Goal: Task Accomplishment & Management: Use online tool/utility

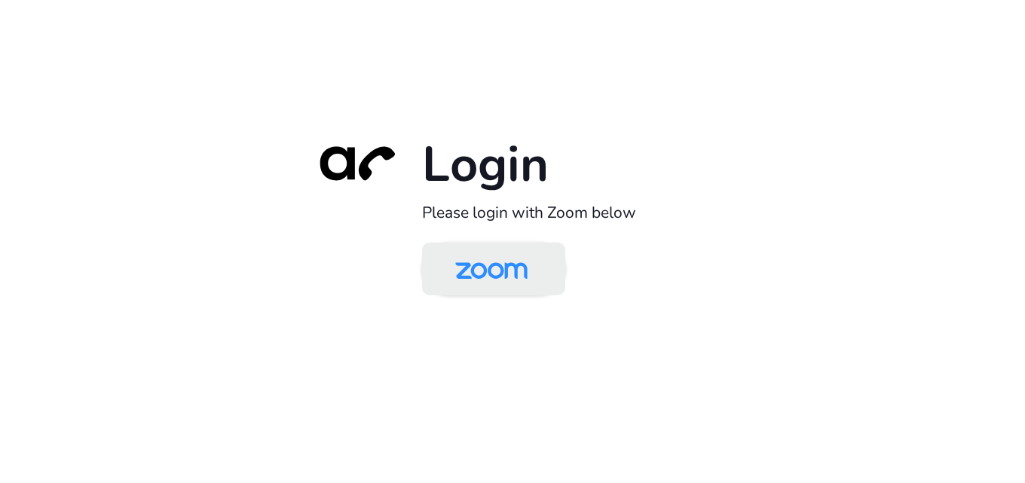
click at [485, 262] on img at bounding box center [491, 270] width 104 height 49
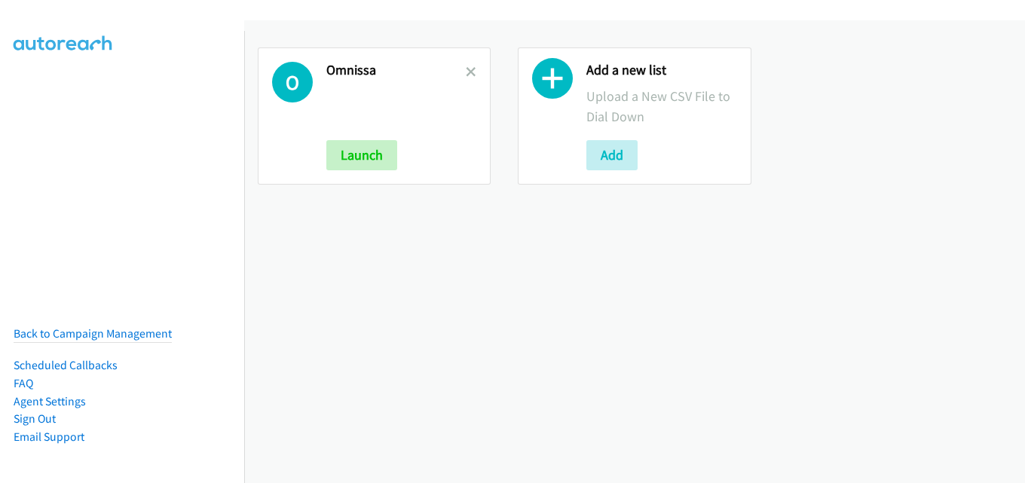
click at [470, 65] on link at bounding box center [471, 71] width 11 height 17
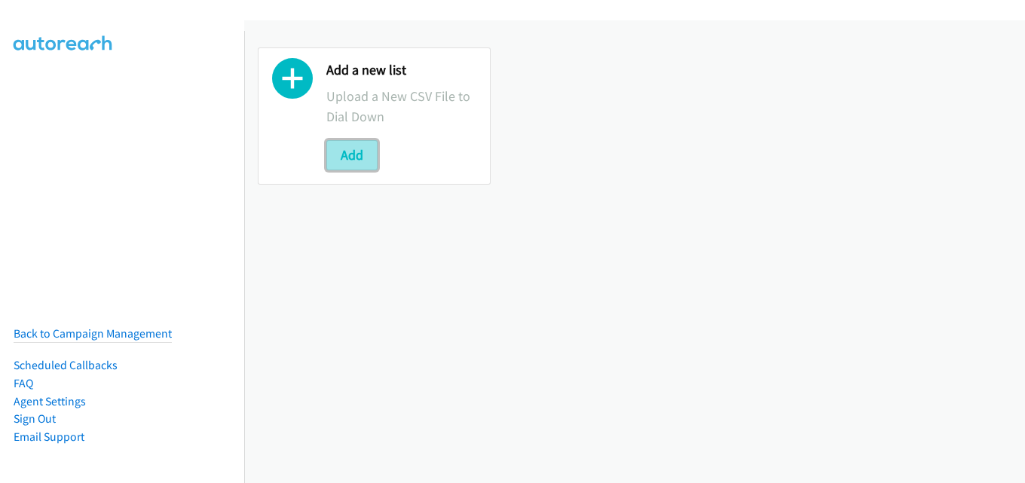
click at [363, 149] on button "Add" at bounding box center [351, 155] width 51 height 30
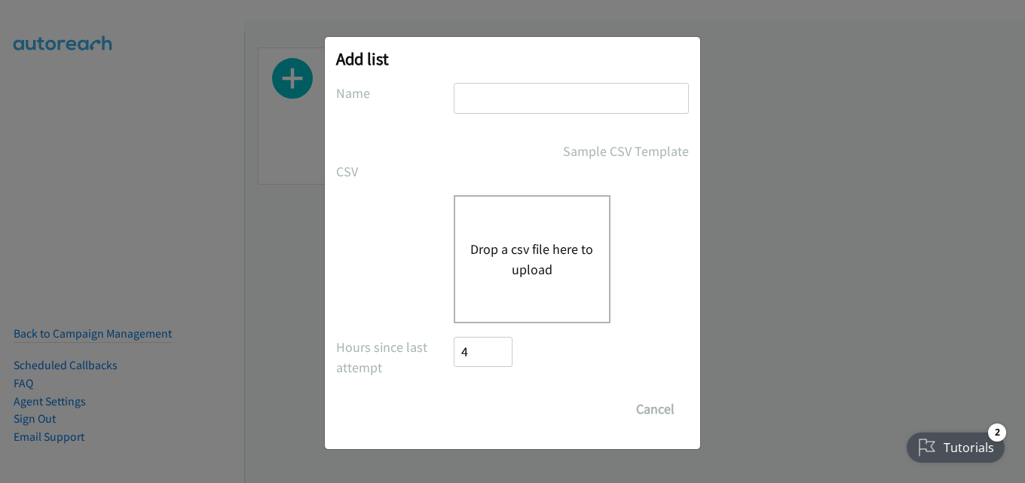
click at [525, 95] on input "text" at bounding box center [571, 98] width 235 height 31
type input "omnissa"
click at [541, 268] on button "Drop a csv file here to upload" at bounding box center [532, 259] width 124 height 41
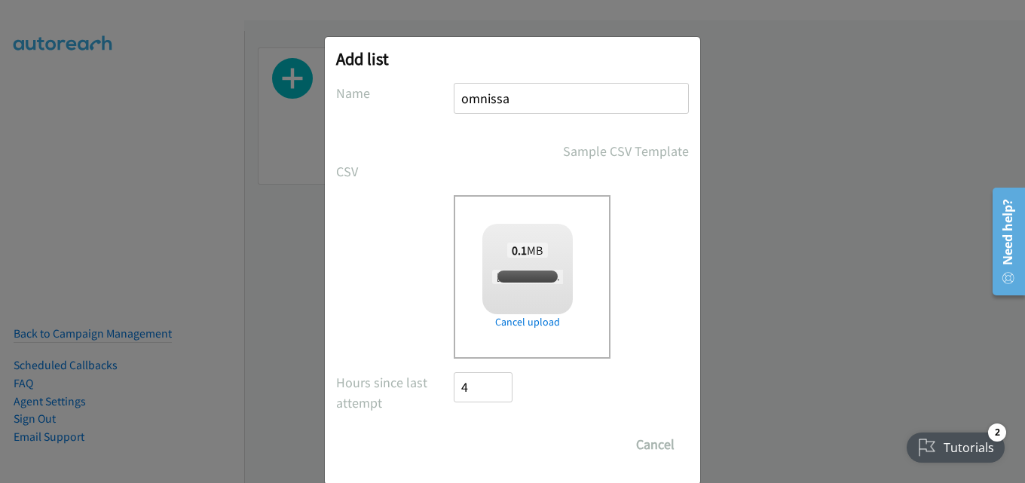
checkbox input "true"
click at [501, 448] on input "Save List" at bounding box center [493, 445] width 79 height 30
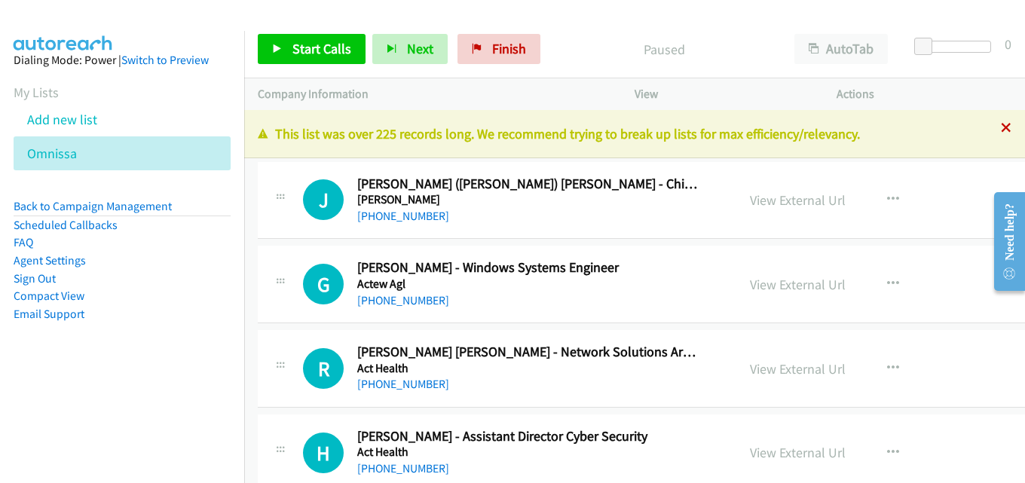
click at [1001, 127] on icon at bounding box center [1006, 129] width 11 height 11
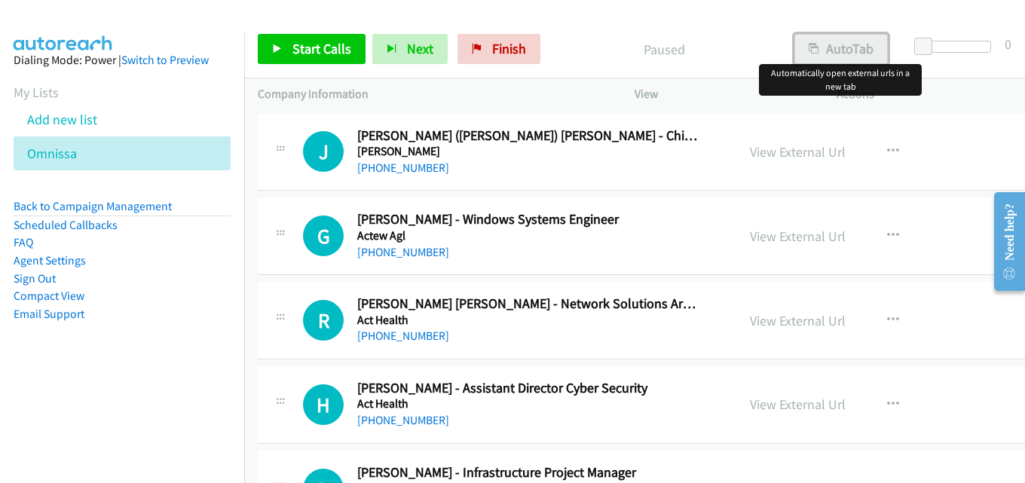
click at [829, 45] on button "AutoTab" at bounding box center [841, 49] width 93 height 30
click at [323, 38] on link "Start Calls" at bounding box center [312, 49] width 108 height 30
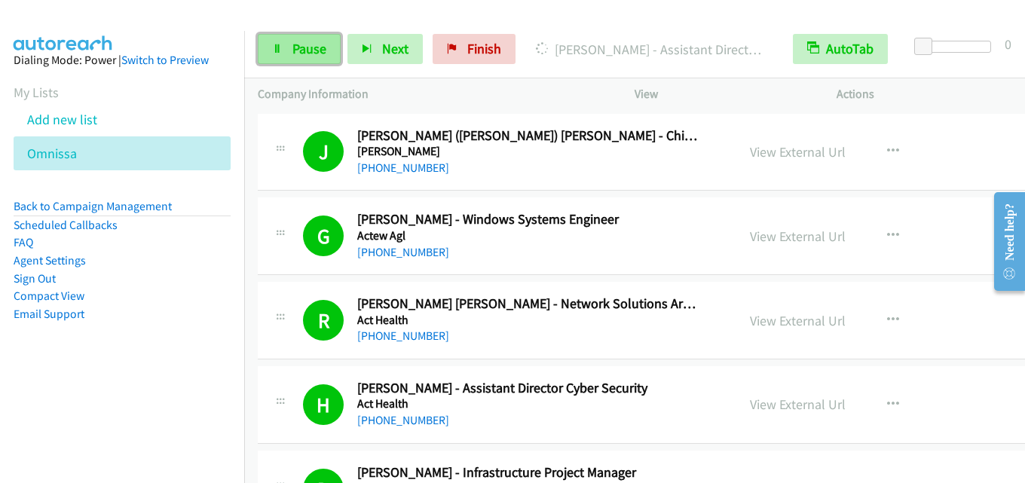
click at [309, 63] on link "Pause" at bounding box center [299, 49] width 83 height 30
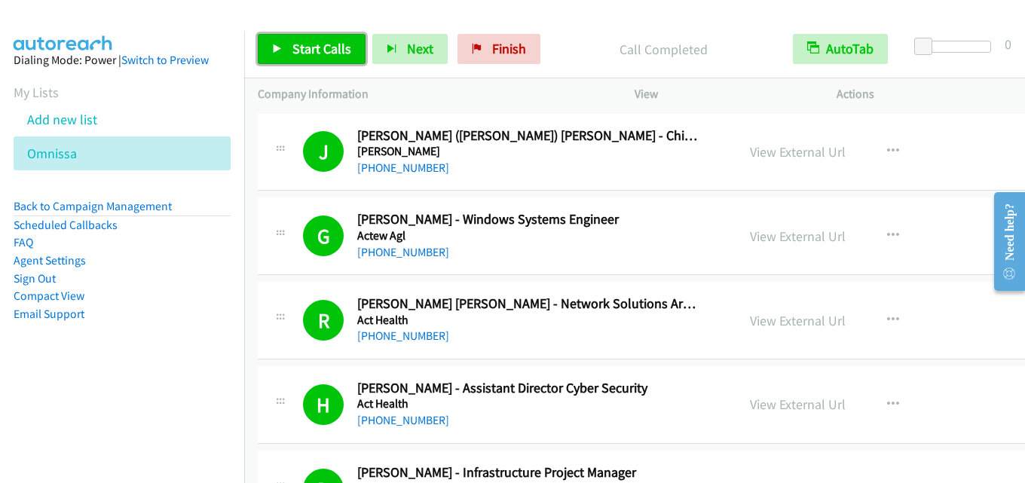
click at [323, 44] on span "Start Calls" at bounding box center [321, 48] width 59 height 17
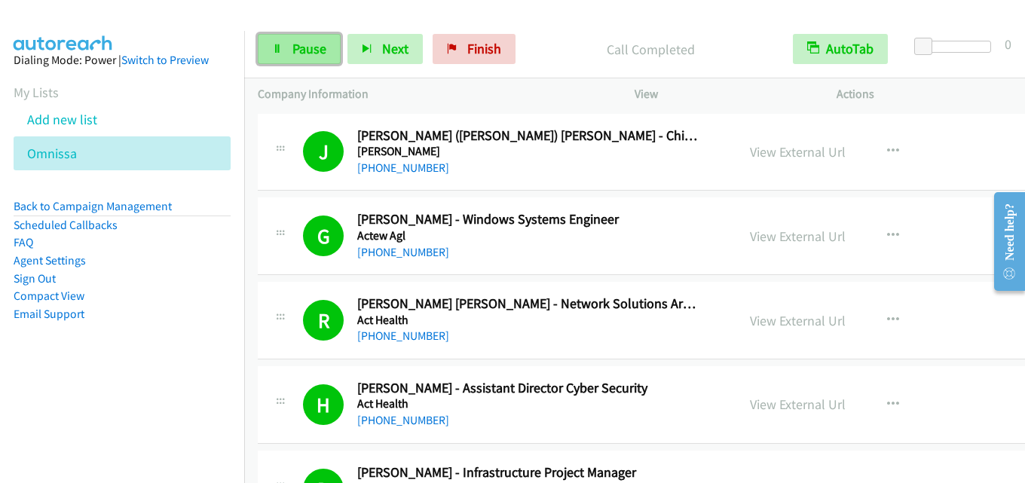
click at [306, 47] on span "Pause" at bounding box center [309, 48] width 34 height 17
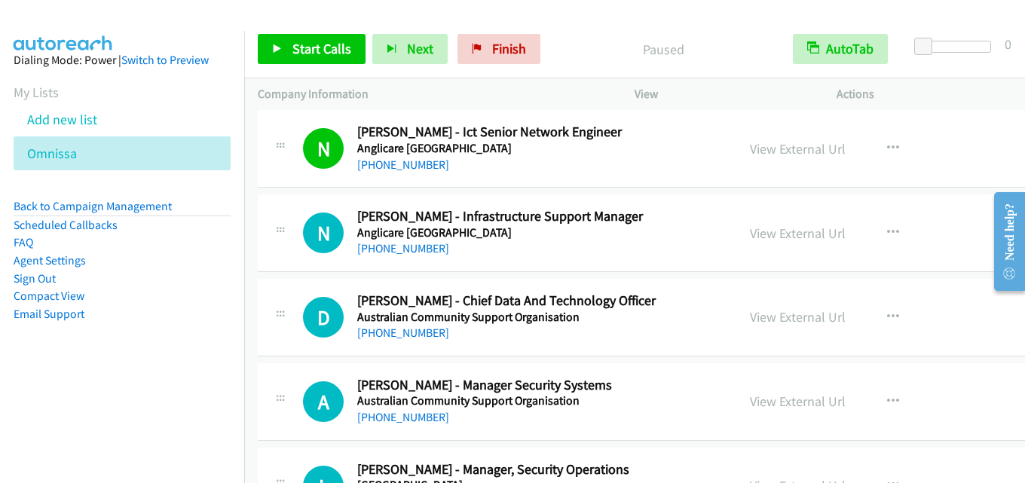
scroll to position [905, 0]
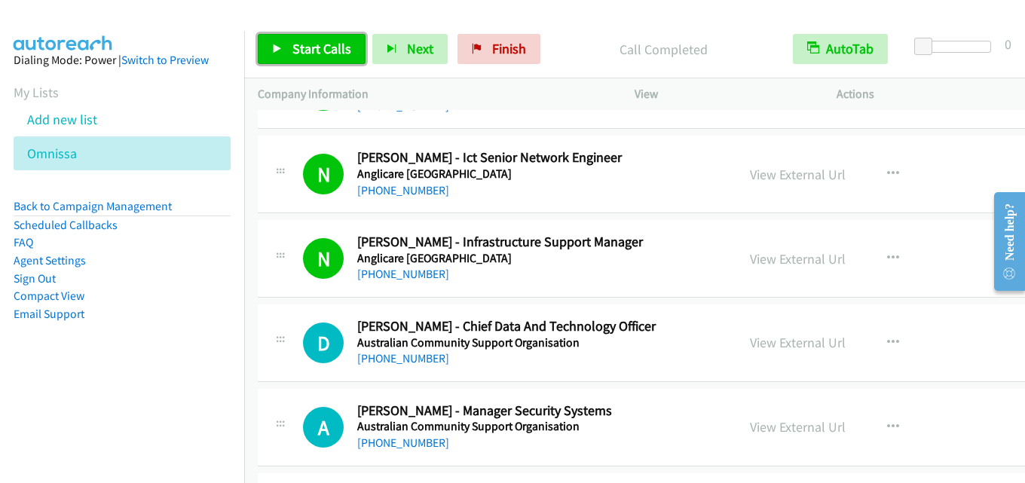
click at [343, 45] on span "Start Calls" at bounding box center [321, 48] width 59 height 17
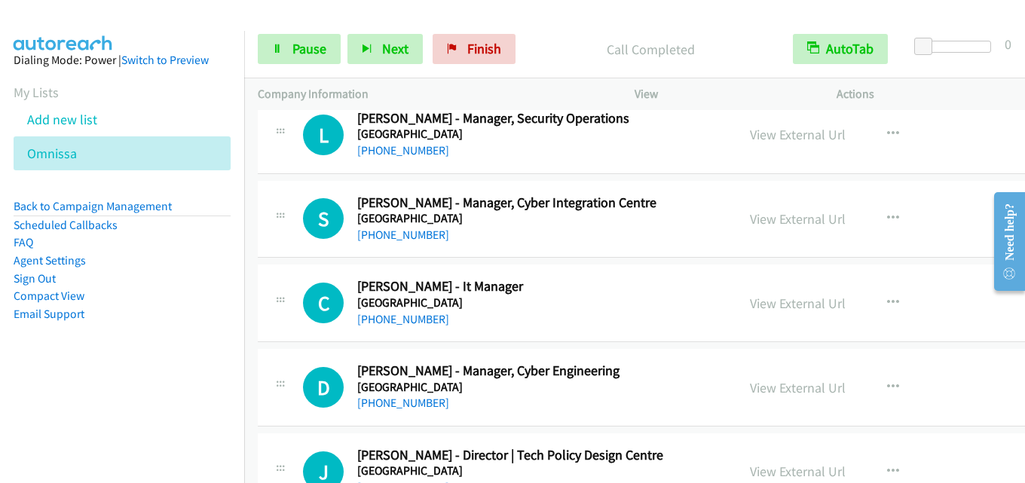
scroll to position [1131, 0]
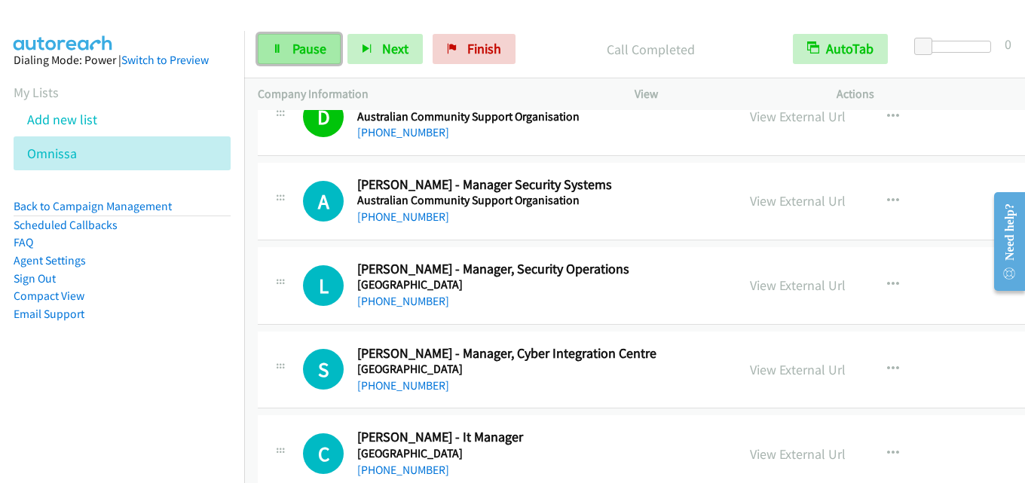
click at [308, 43] on span "Pause" at bounding box center [309, 48] width 34 height 17
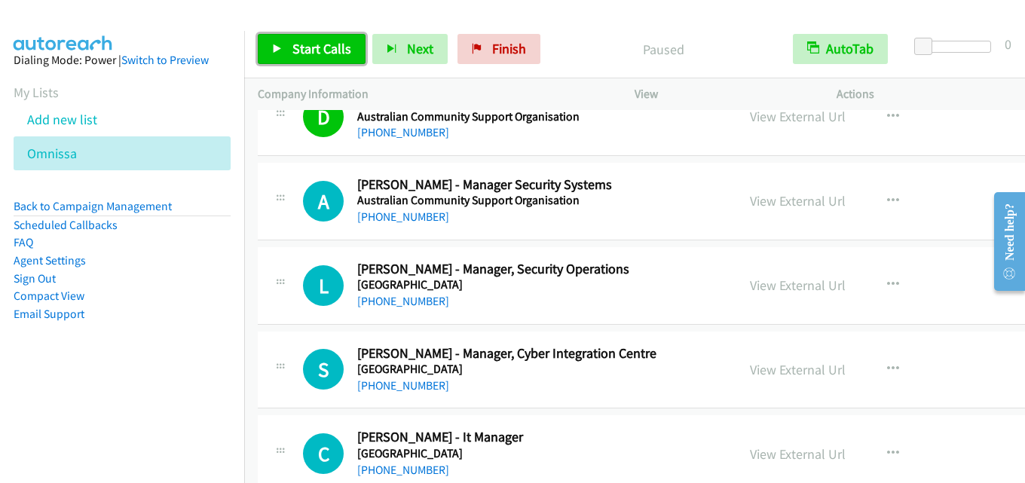
click at [312, 54] on span "Start Calls" at bounding box center [321, 48] width 59 height 17
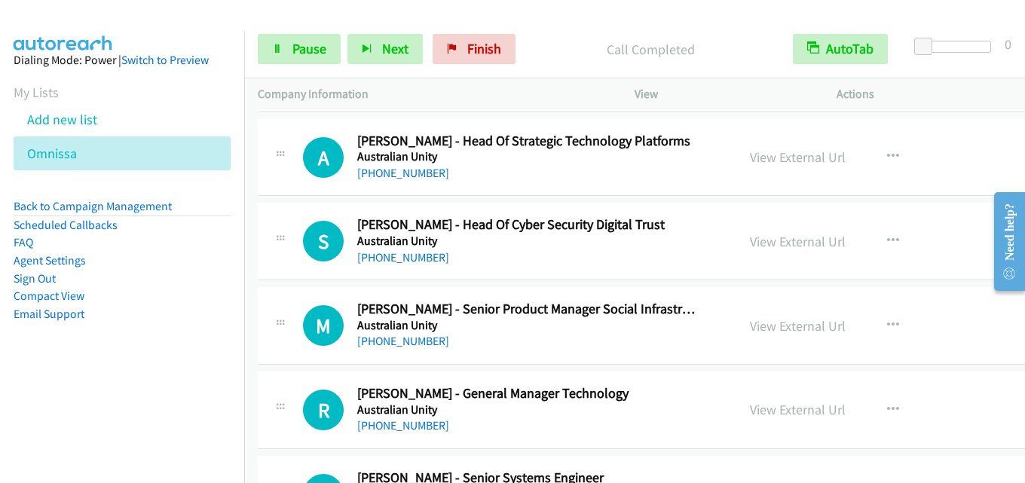
scroll to position [2111, 0]
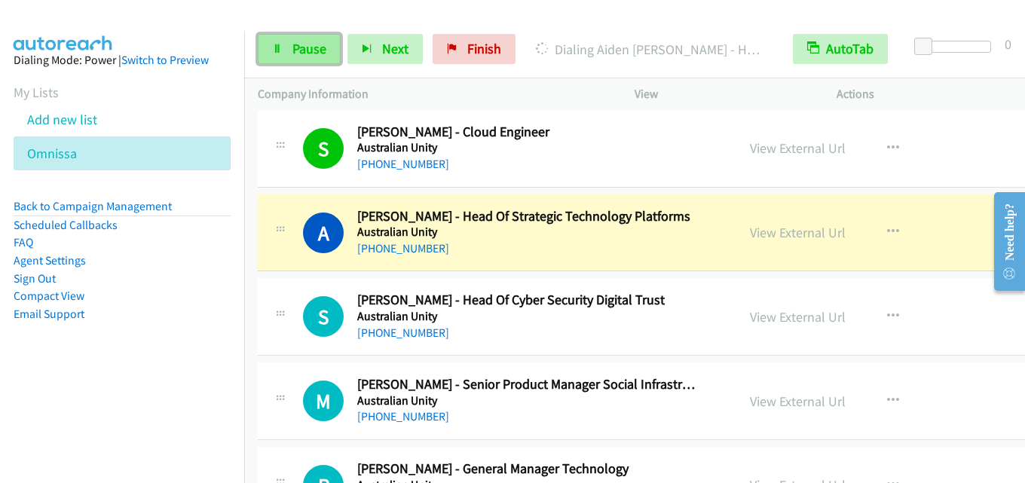
click at [297, 56] on span "Pause" at bounding box center [309, 48] width 34 height 17
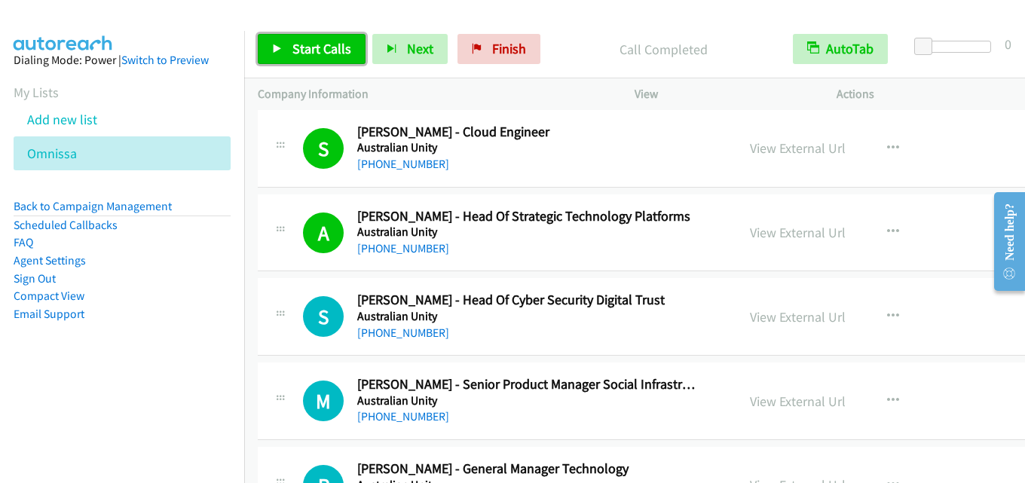
click at [318, 48] on span "Start Calls" at bounding box center [321, 48] width 59 height 17
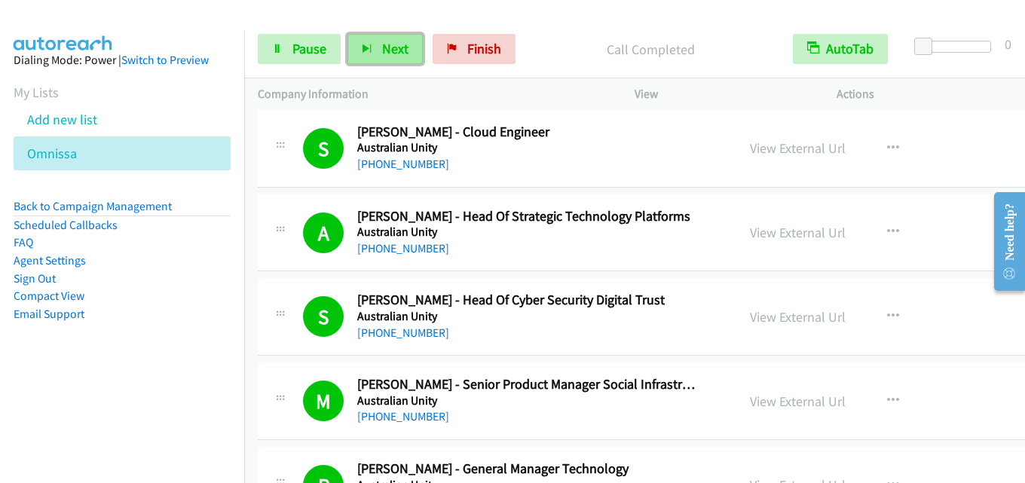
click at [387, 47] on span "Next" at bounding box center [395, 48] width 26 height 17
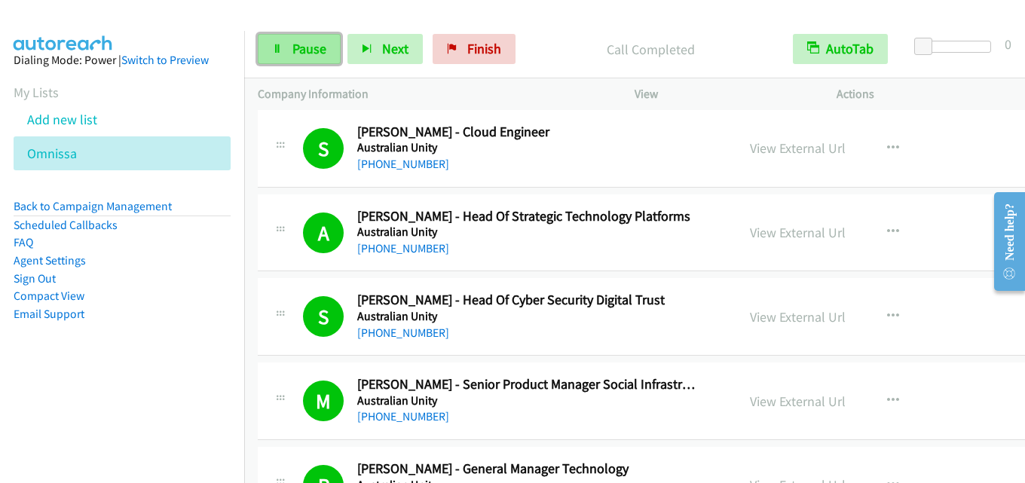
click at [305, 54] on span "Pause" at bounding box center [309, 48] width 34 height 17
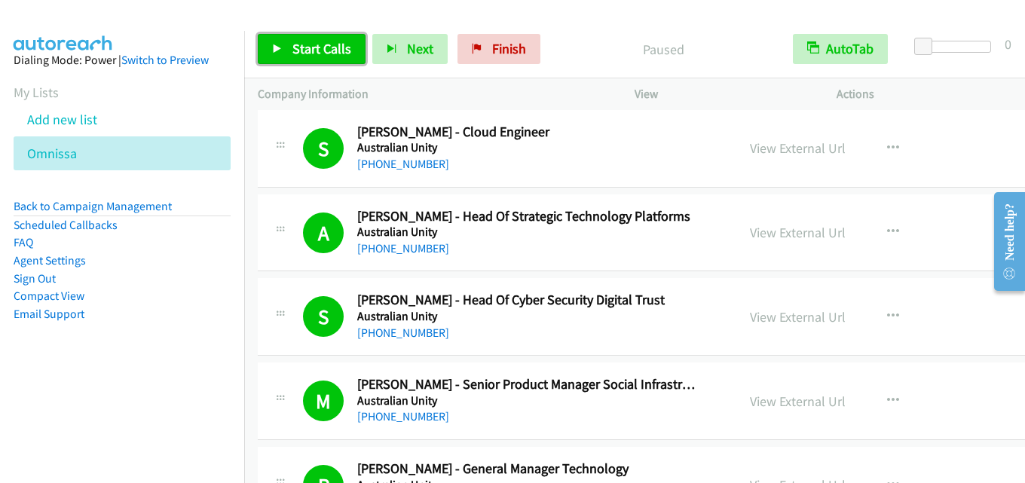
click at [316, 38] on link "Start Calls" at bounding box center [312, 49] width 108 height 30
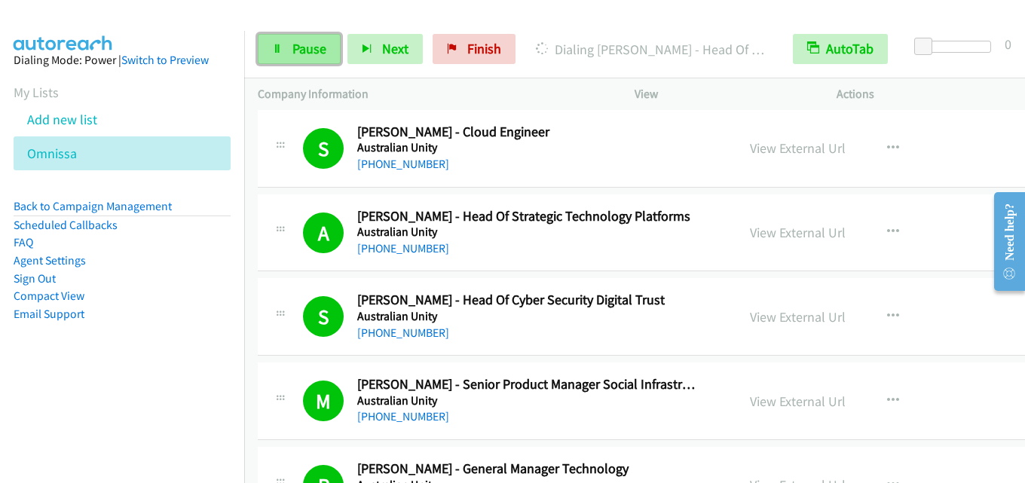
click at [307, 48] on span "Pause" at bounding box center [309, 48] width 34 height 17
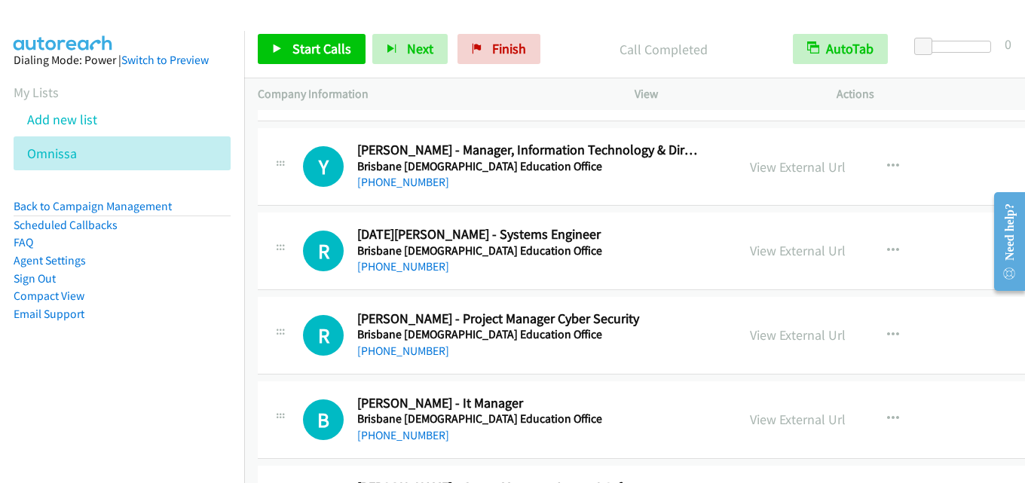
scroll to position [3618, 0]
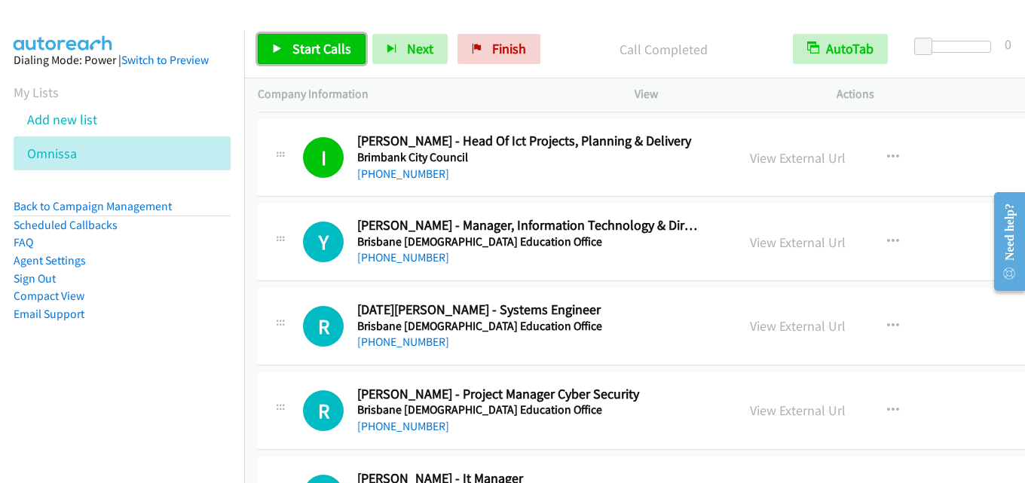
click at [320, 41] on span "Start Calls" at bounding box center [321, 48] width 59 height 17
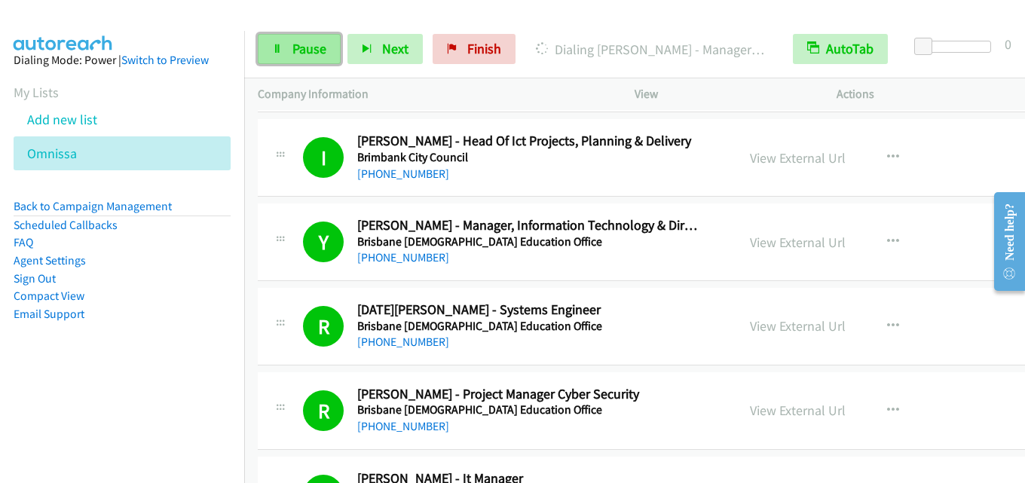
click at [295, 52] on span "Pause" at bounding box center [309, 48] width 34 height 17
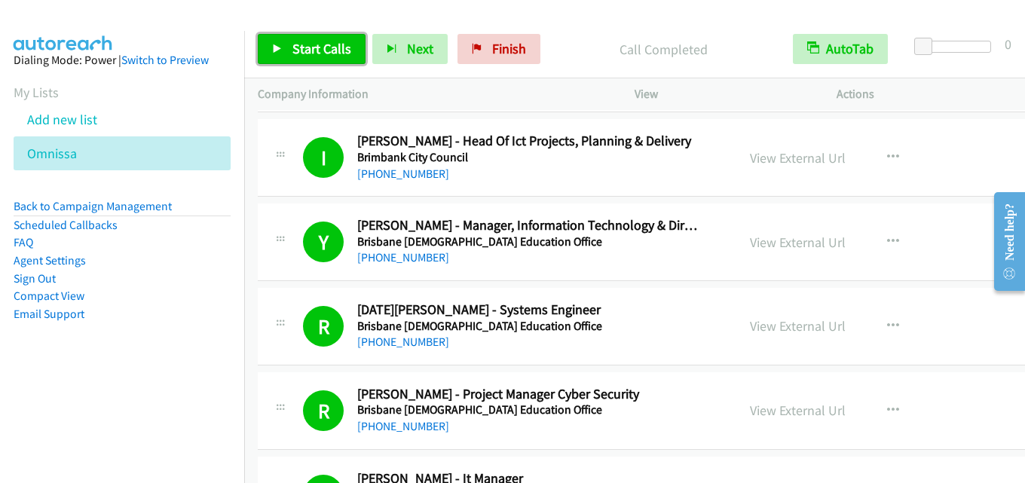
click at [335, 45] on span "Start Calls" at bounding box center [321, 48] width 59 height 17
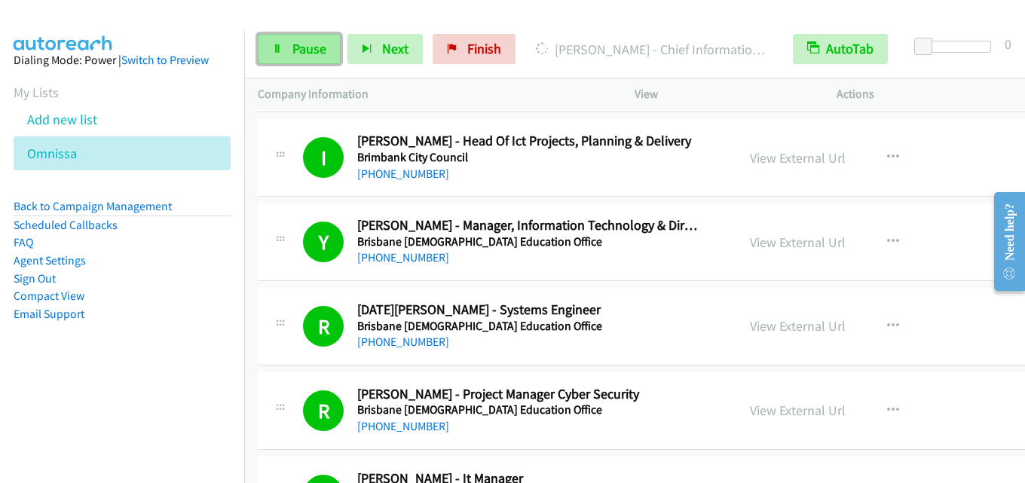
click at [306, 57] on span "Pause" at bounding box center [309, 48] width 34 height 17
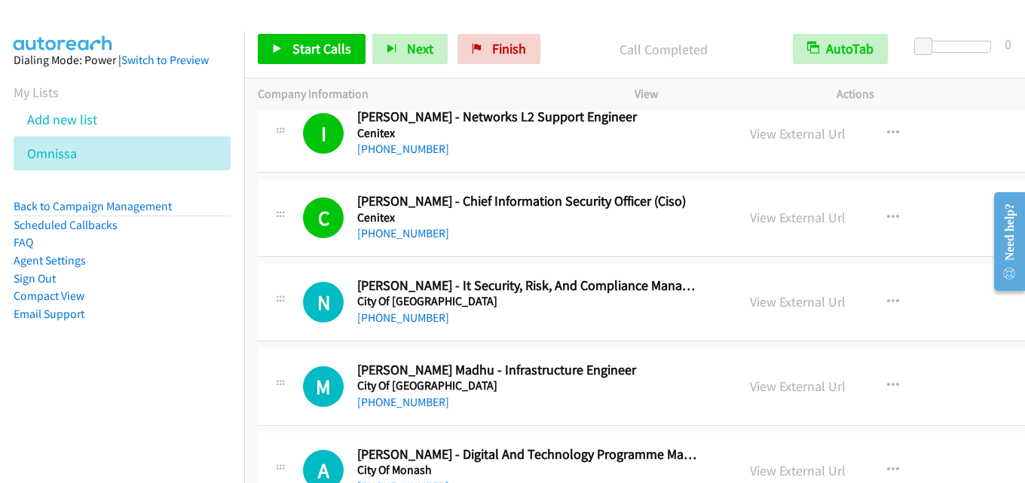
scroll to position [5051, 0]
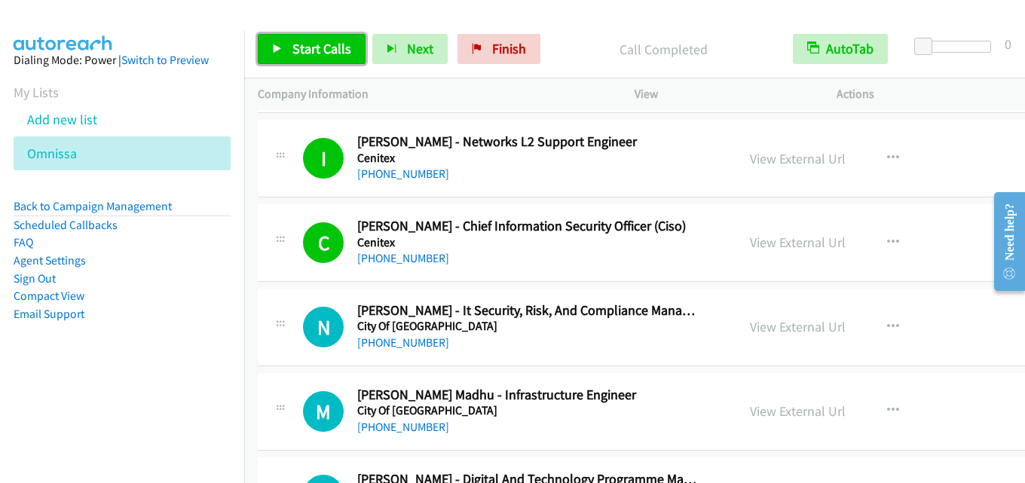
click at [342, 40] on span "Start Calls" at bounding box center [321, 48] width 59 height 17
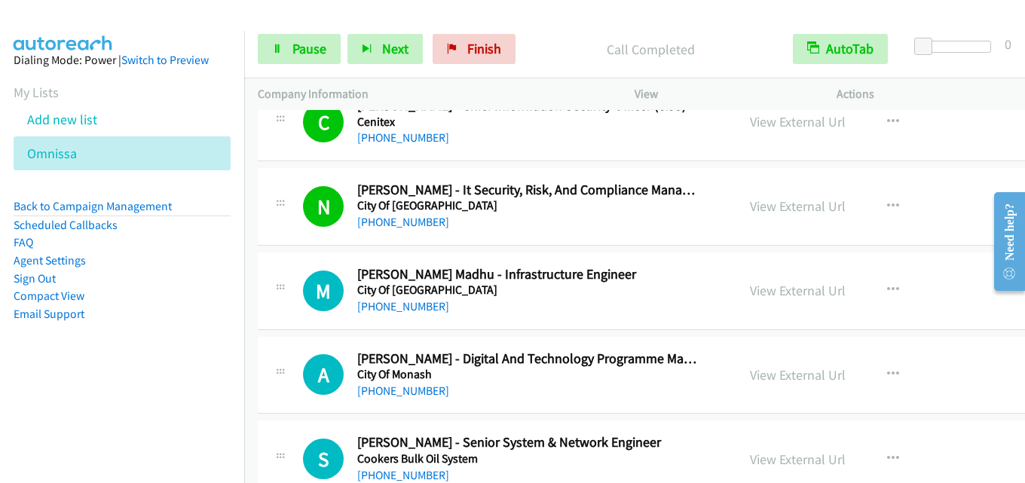
scroll to position [5126, 0]
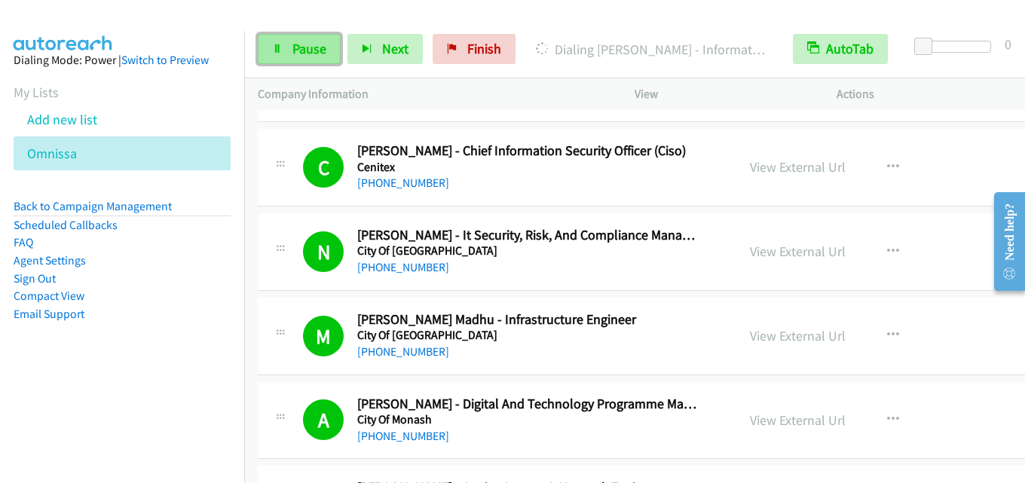
click at [304, 54] on span "Pause" at bounding box center [309, 48] width 34 height 17
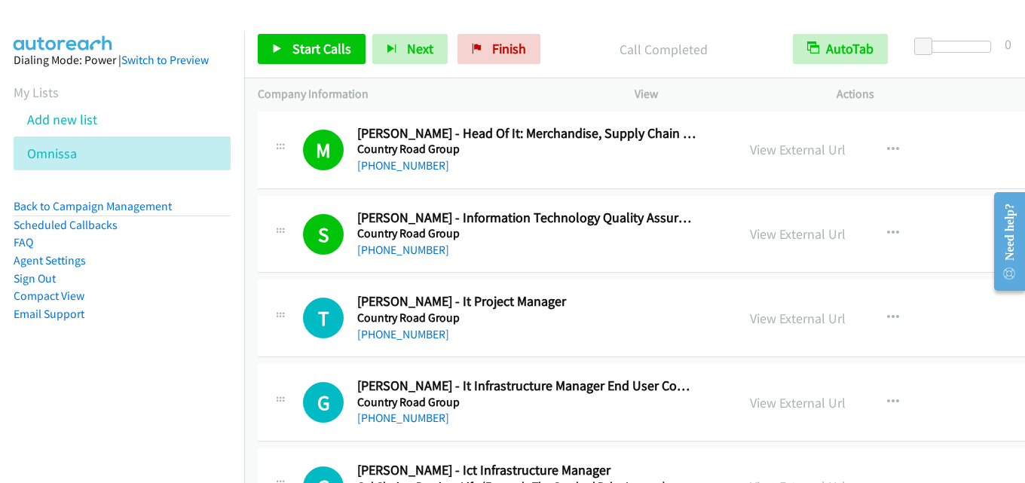
scroll to position [6181, 0]
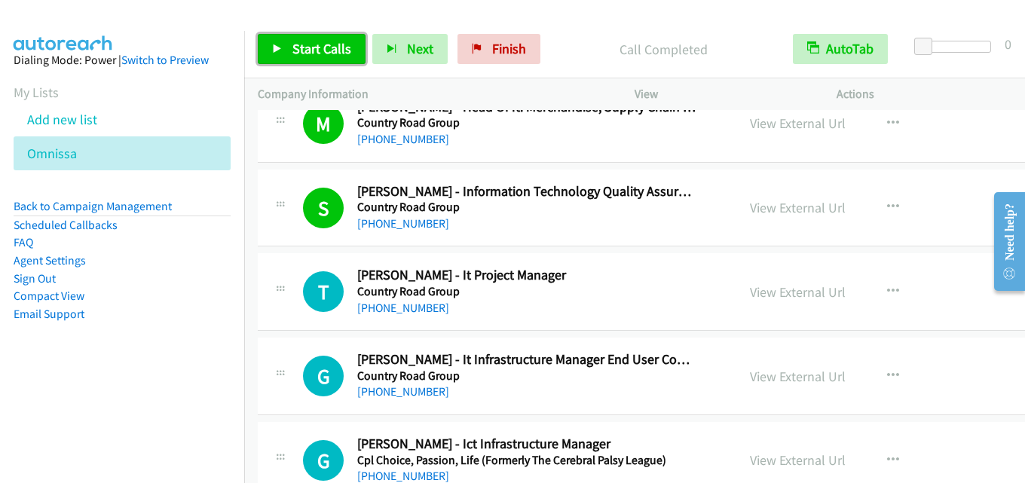
click at [332, 47] on span "Start Calls" at bounding box center [321, 48] width 59 height 17
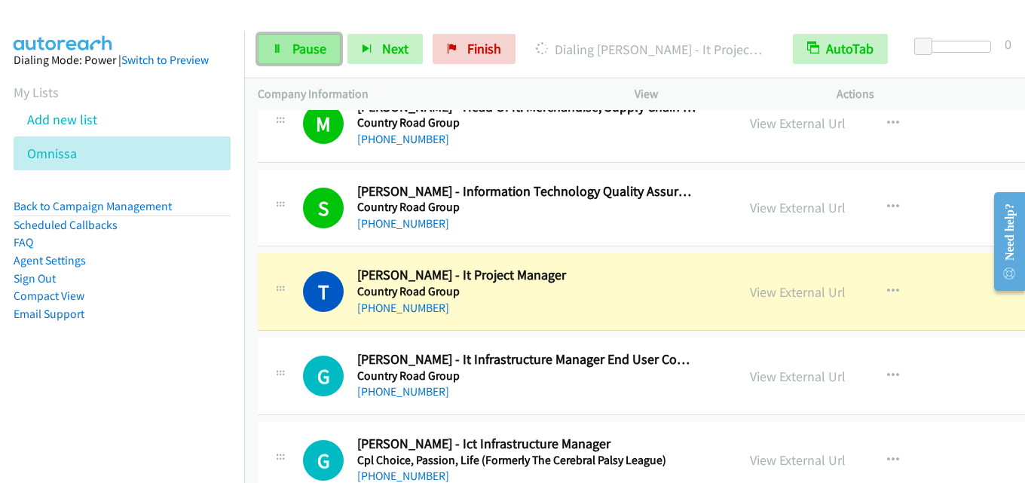
click at [301, 48] on span "Pause" at bounding box center [309, 48] width 34 height 17
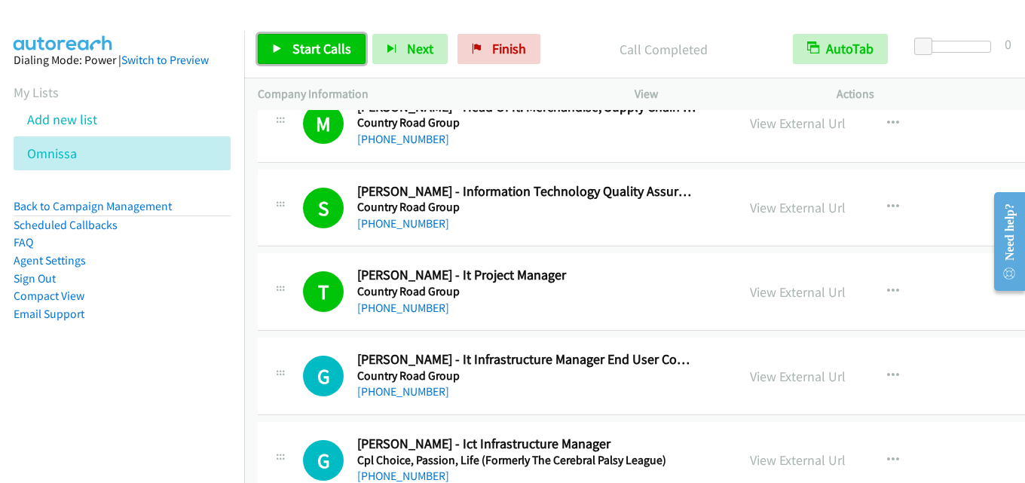
click at [317, 47] on span "Start Calls" at bounding box center [321, 48] width 59 height 17
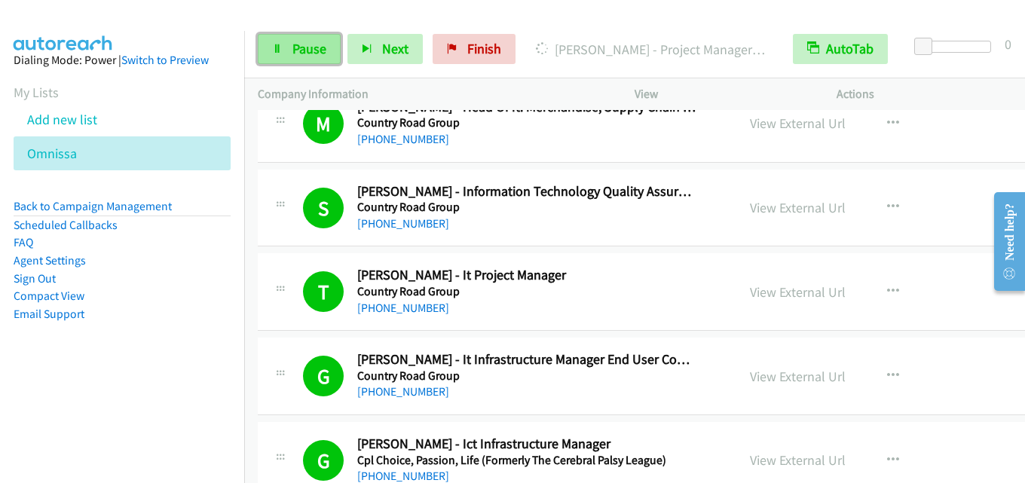
click at [302, 46] on span "Pause" at bounding box center [309, 48] width 34 height 17
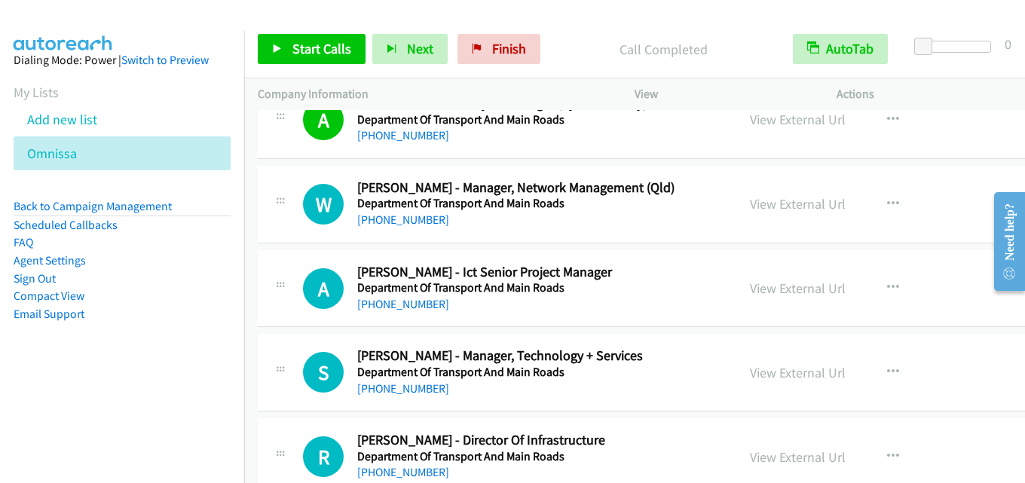
scroll to position [7463, 0]
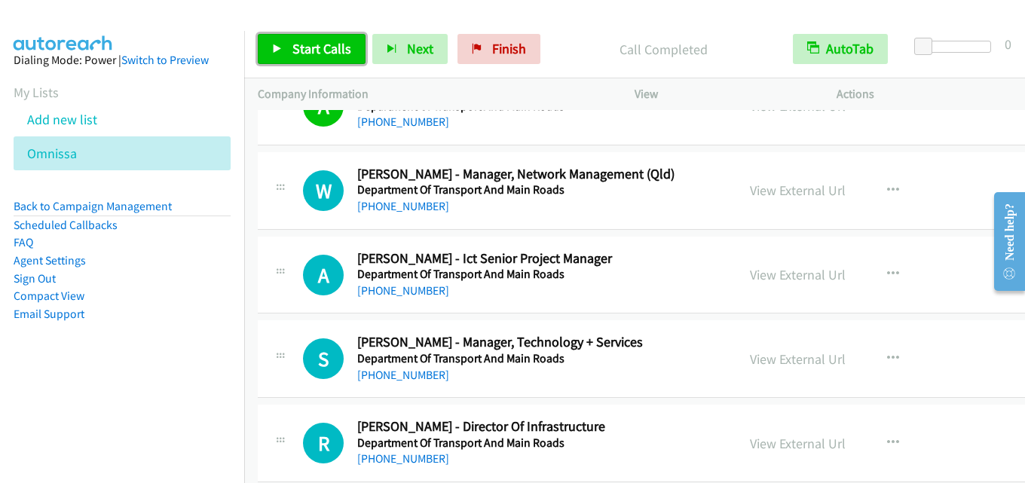
click at [308, 48] on span "Start Calls" at bounding box center [321, 48] width 59 height 17
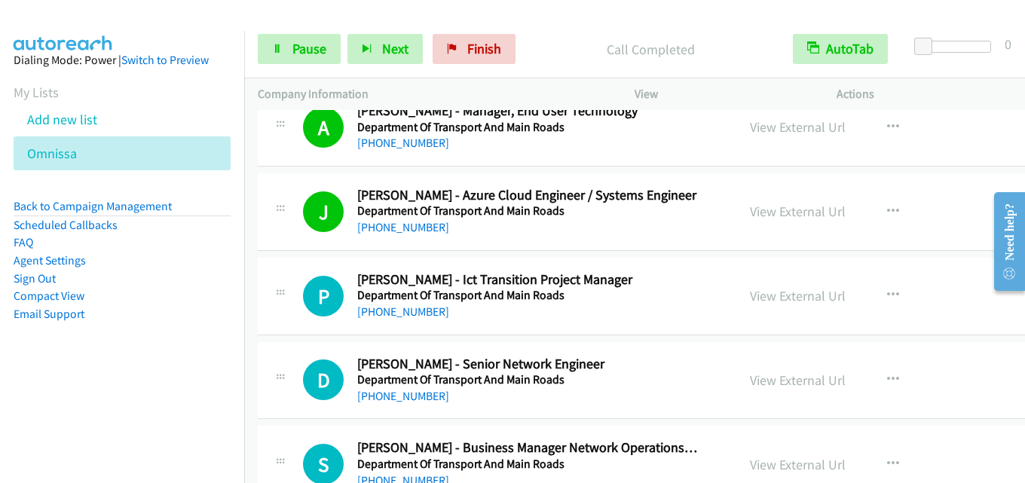
scroll to position [7840, 0]
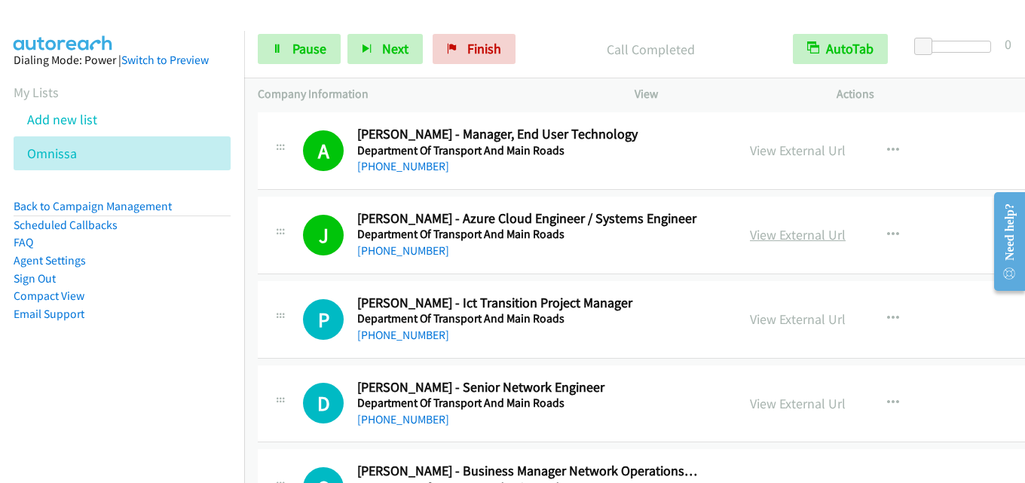
click at [750, 230] on link "View External Url" at bounding box center [798, 234] width 96 height 17
click at [308, 47] on span "Pause" at bounding box center [309, 48] width 34 height 17
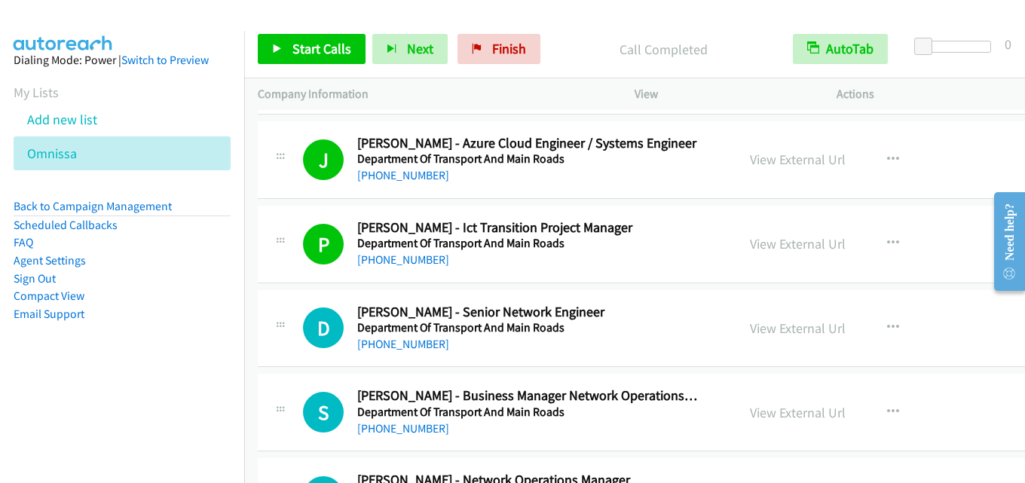
scroll to position [7991, 0]
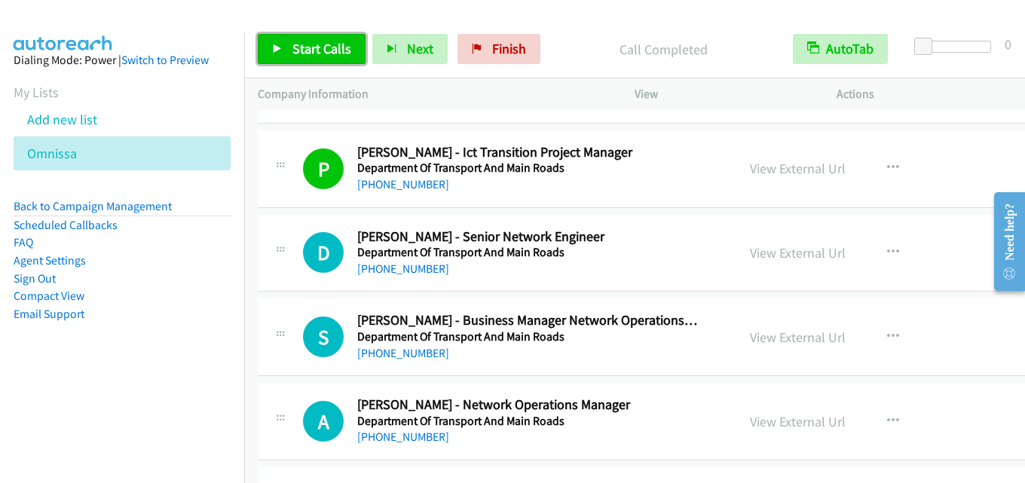
click at [328, 52] on span "Start Calls" at bounding box center [321, 48] width 59 height 17
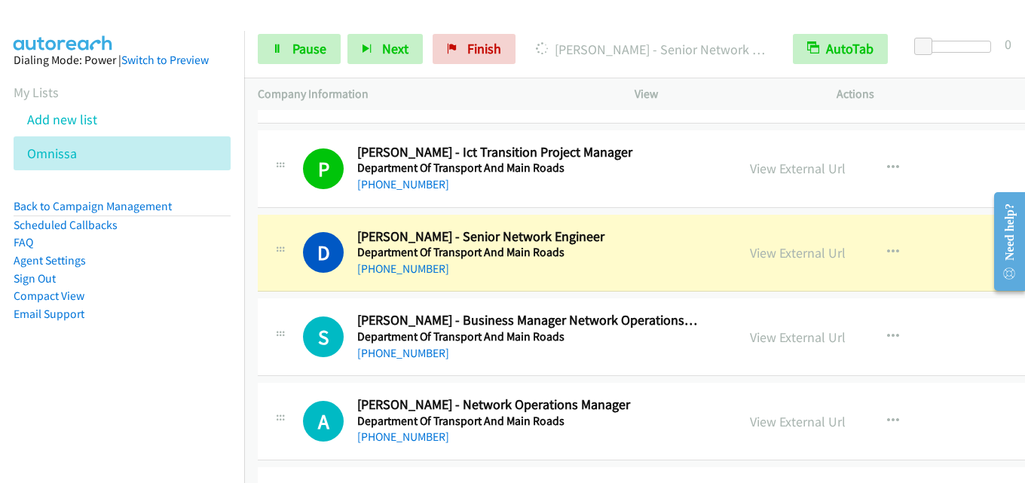
scroll to position [8066, 0]
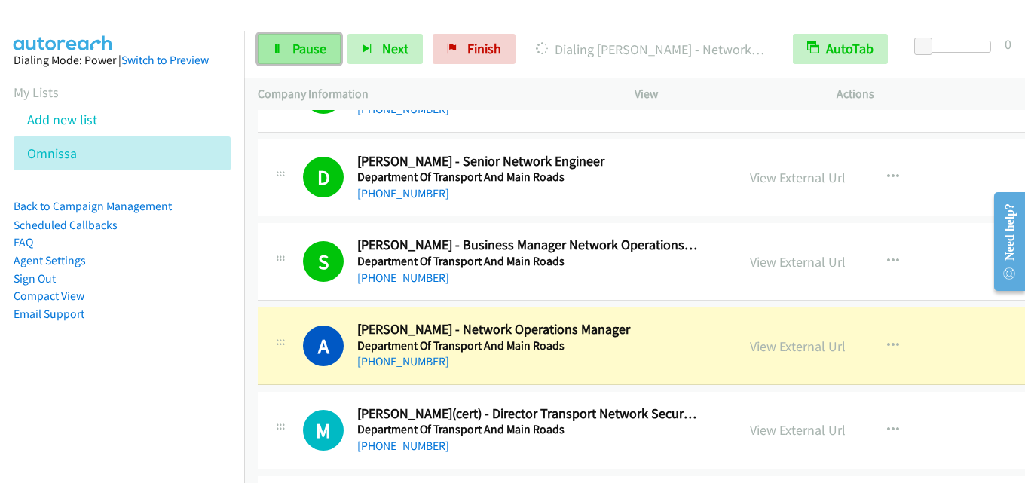
click at [317, 54] on span "Pause" at bounding box center [309, 48] width 34 height 17
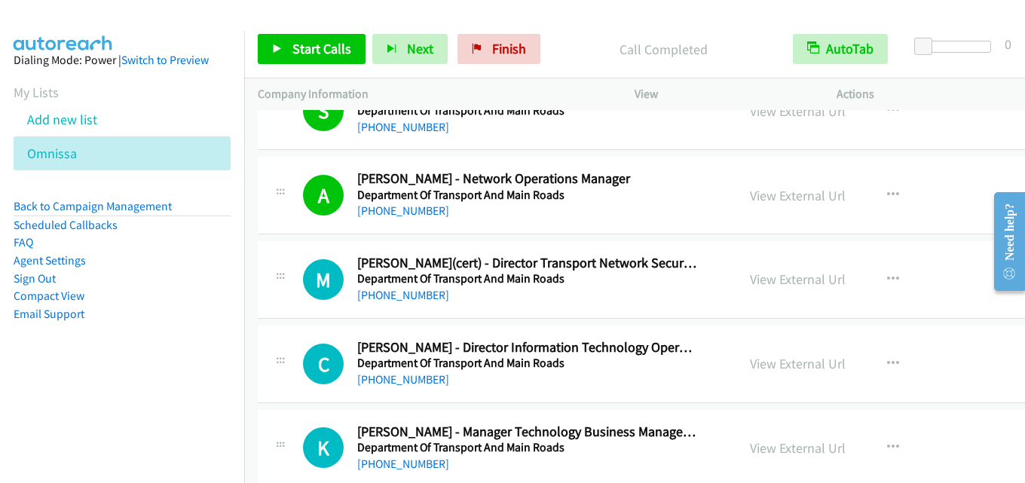
scroll to position [8292, 0]
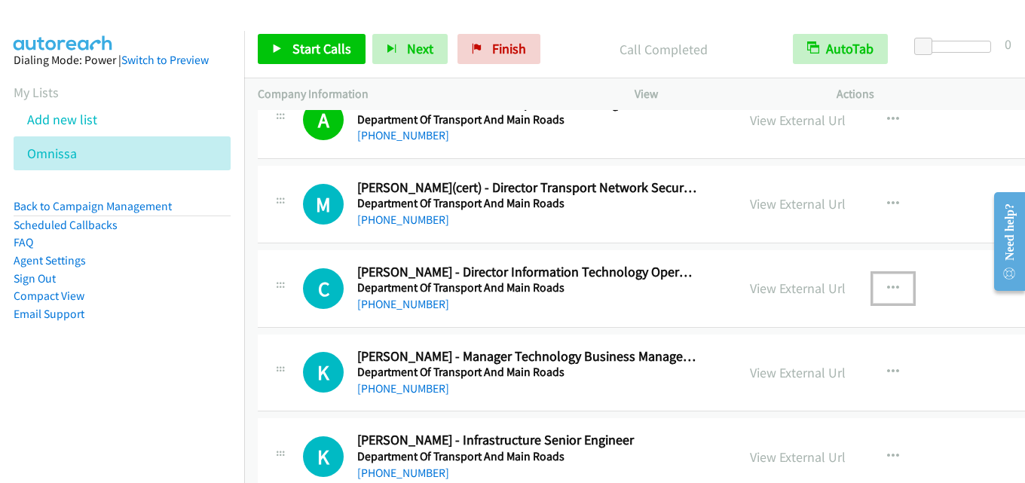
click at [887, 287] on icon "button" at bounding box center [893, 289] width 12 height 12
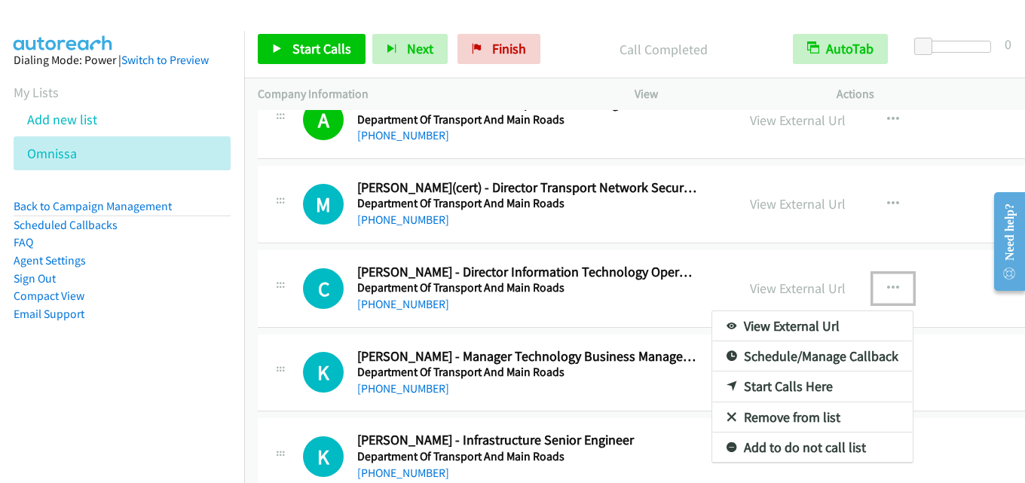
click at [761, 383] on link "Start Calls Here" at bounding box center [812, 387] width 201 height 30
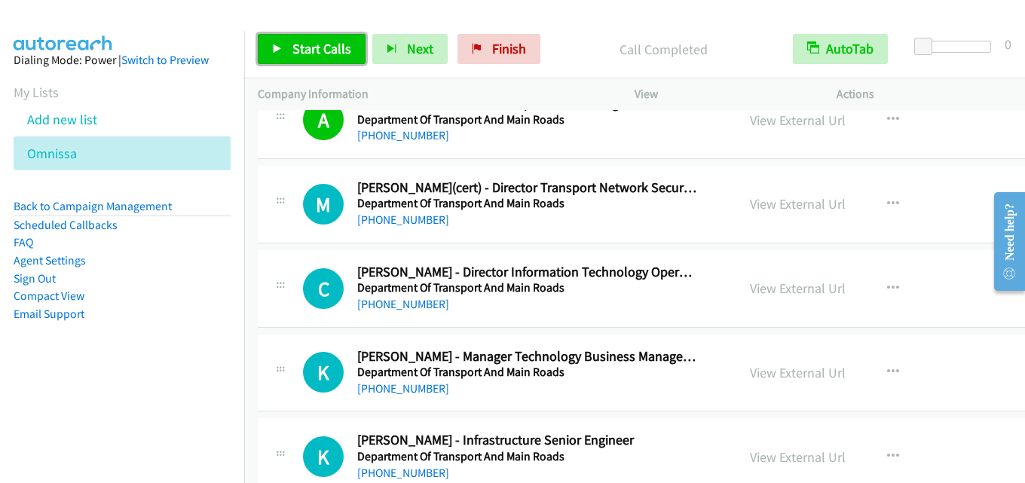
click at [328, 46] on span "Start Calls" at bounding box center [321, 48] width 59 height 17
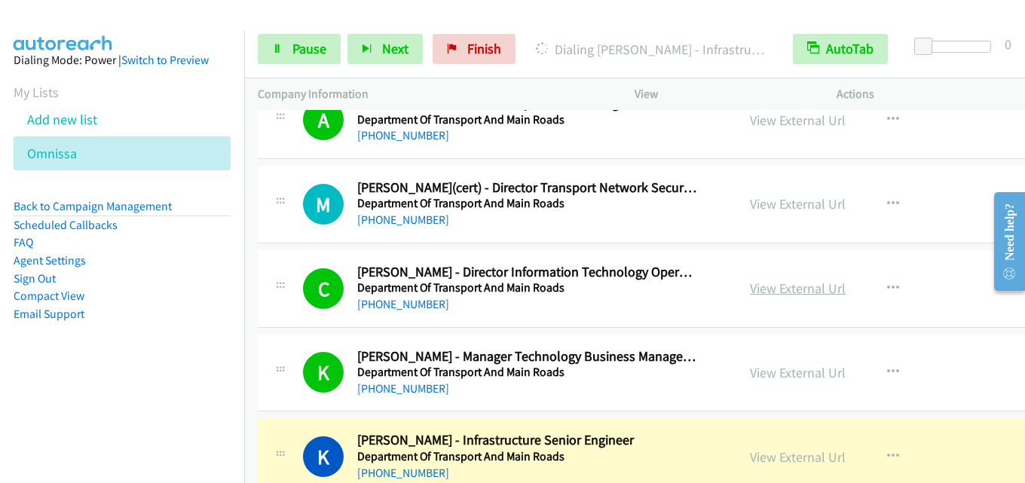
click at [750, 283] on link "View External Url" at bounding box center [798, 288] width 96 height 17
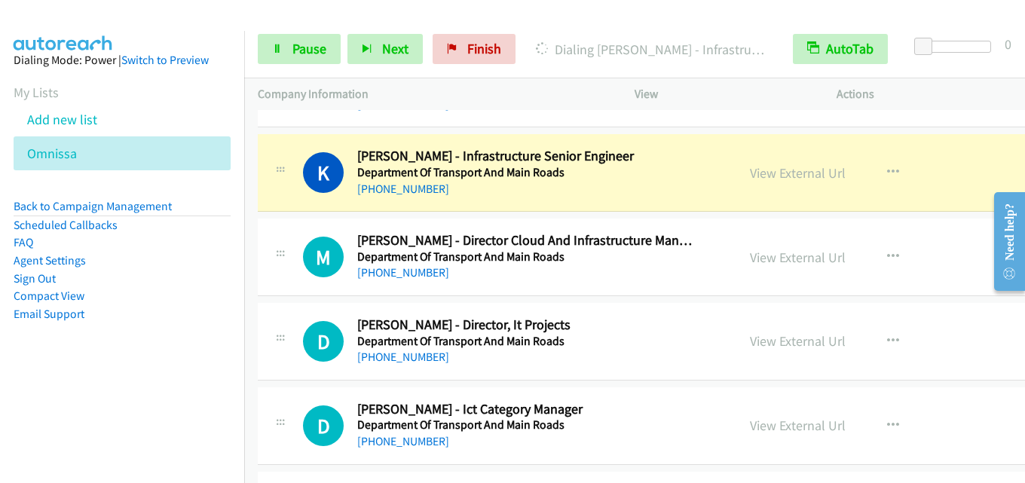
scroll to position [8594, 0]
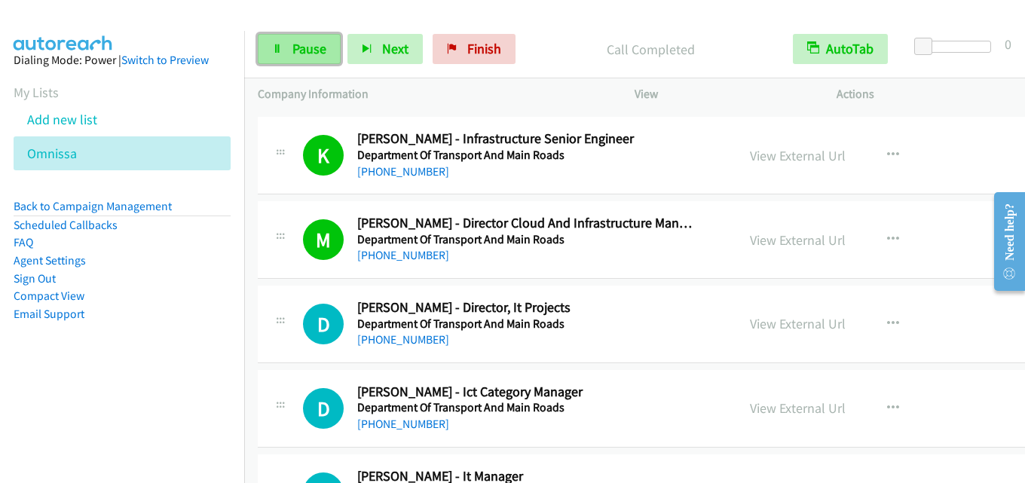
click at [314, 45] on span "Pause" at bounding box center [309, 48] width 34 height 17
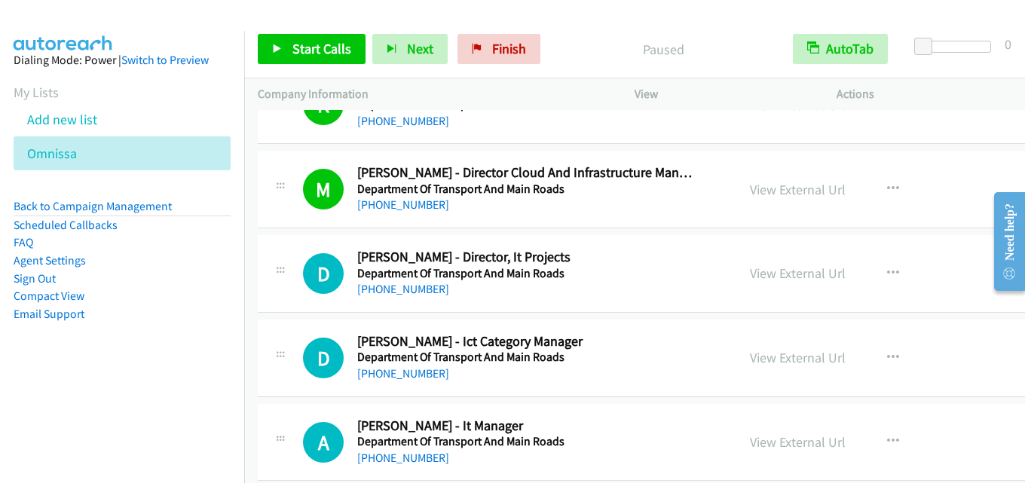
scroll to position [8669, 0]
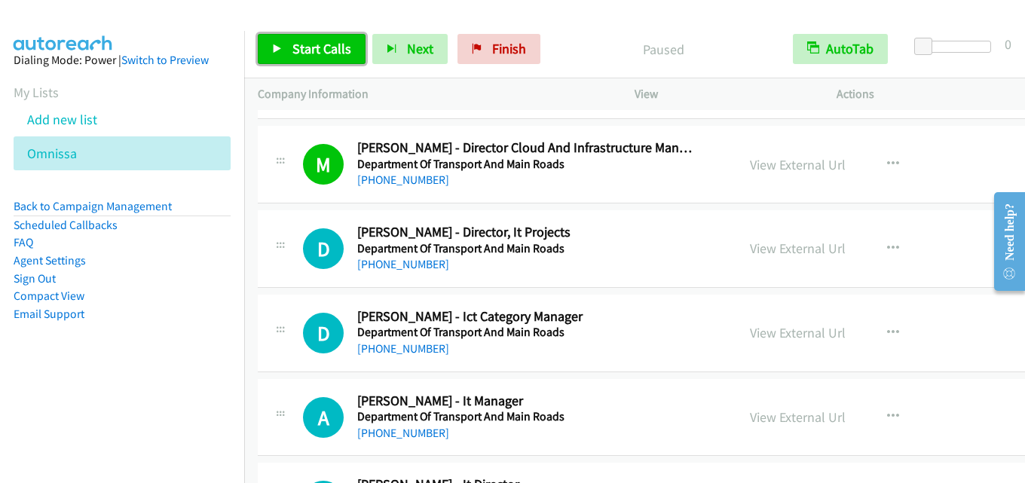
click at [322, 50] on span "Start Calls" at bounding box center [321, 48] width 59 height 17
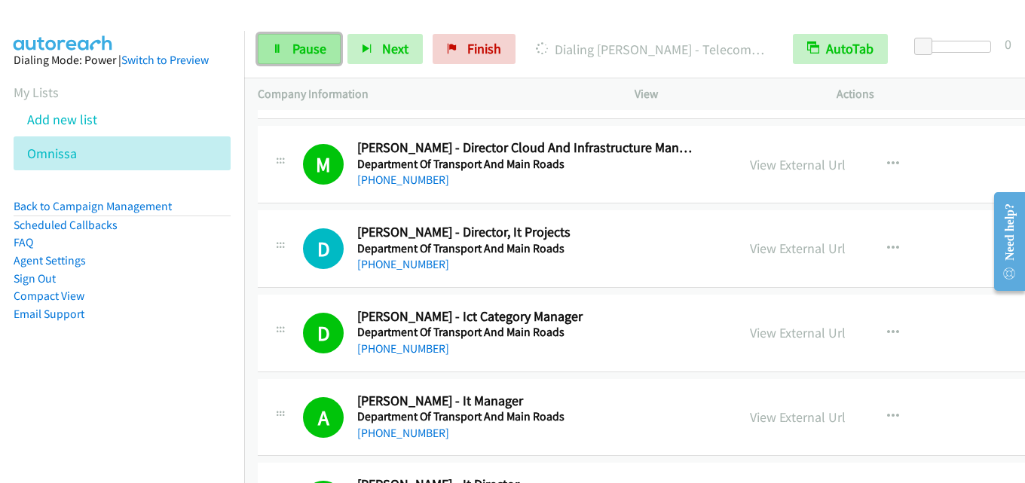
click at [321, 44] on span "Pause" at bounding box center [309, 48] width 34 height 17
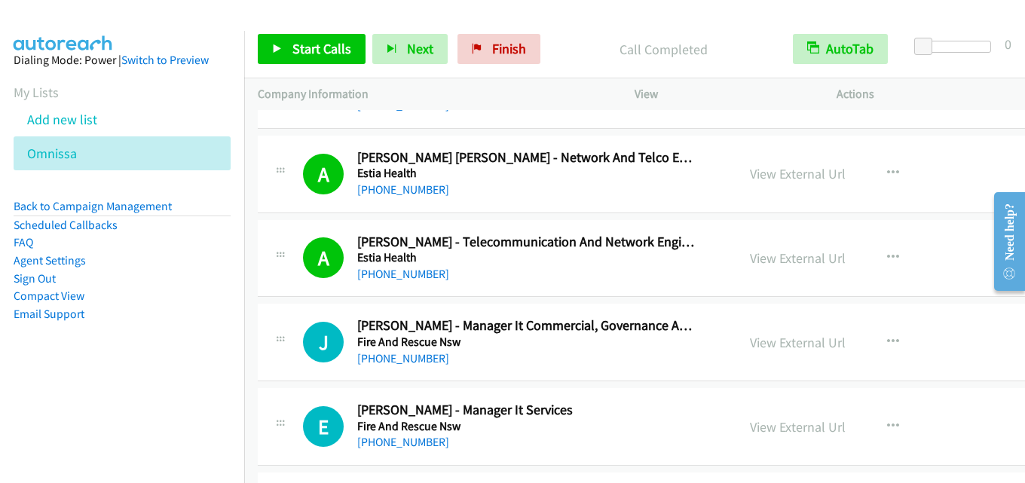
scroll to position [9348, 0]
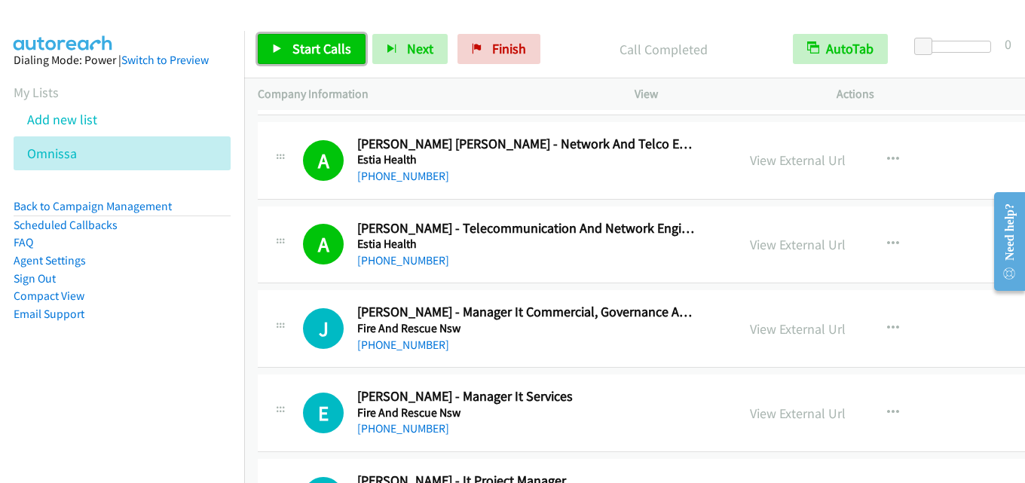
click at [322, 55] on span "Start Calls" at bounding box center [321, 48] width 59 height 17
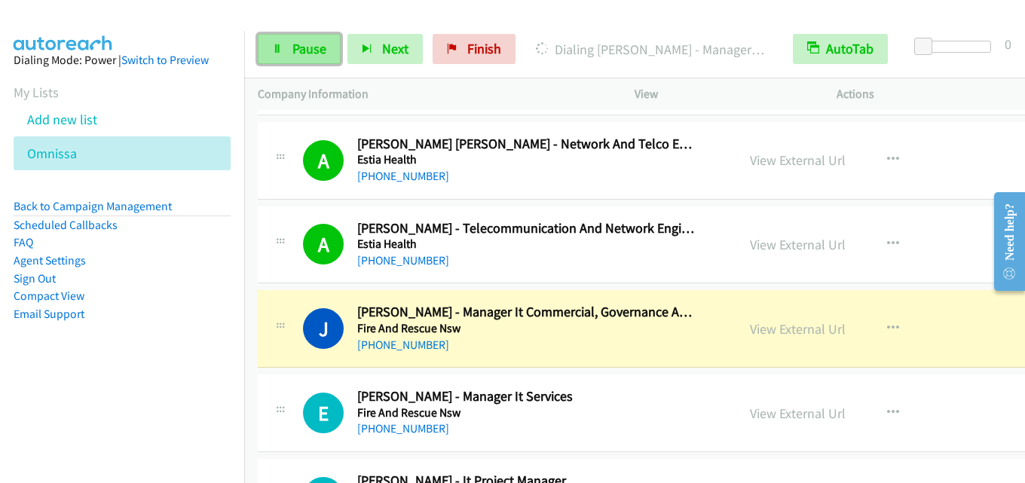
click at [272, 51] on icon at bounding box center [277, 49] width 11 height 11
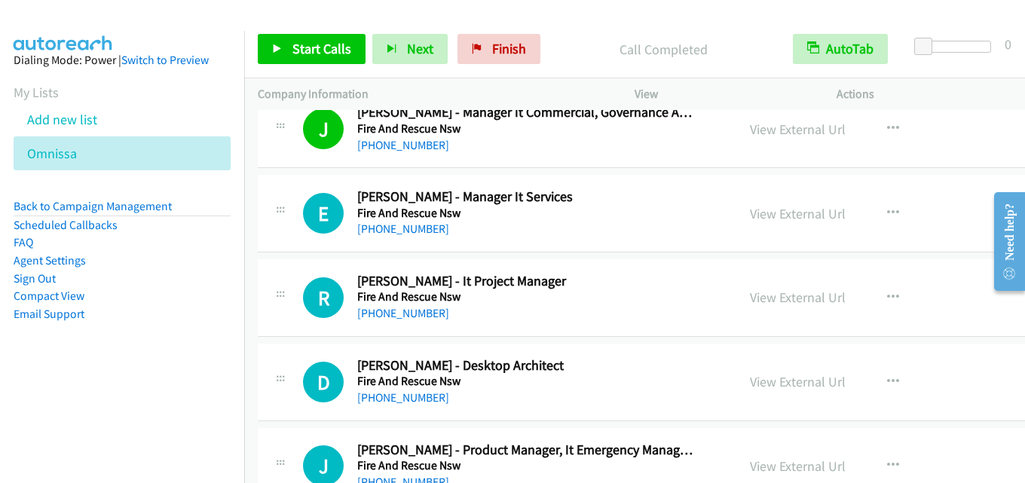
scroll to position [9574, 0]
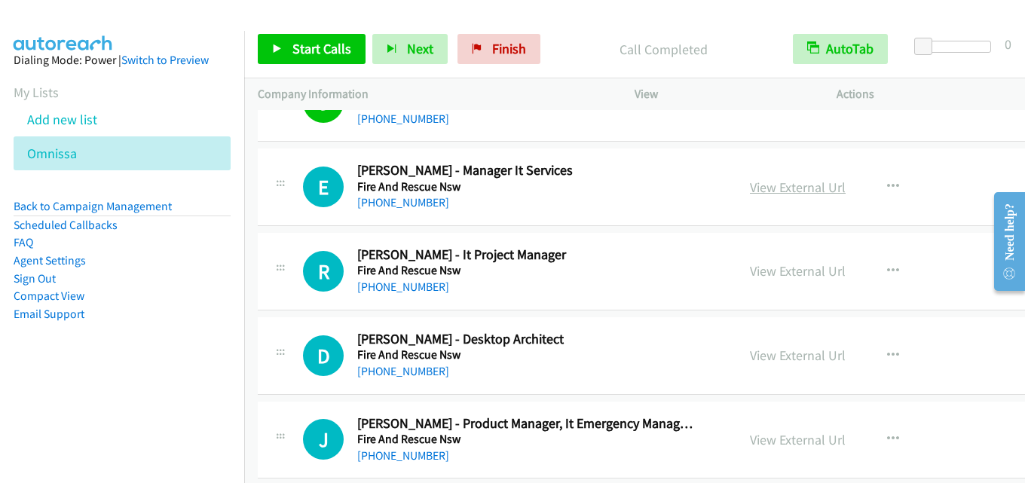
click at [752, 188] on link "View External Url" at bounding box center [798, 187] width 96 height 17
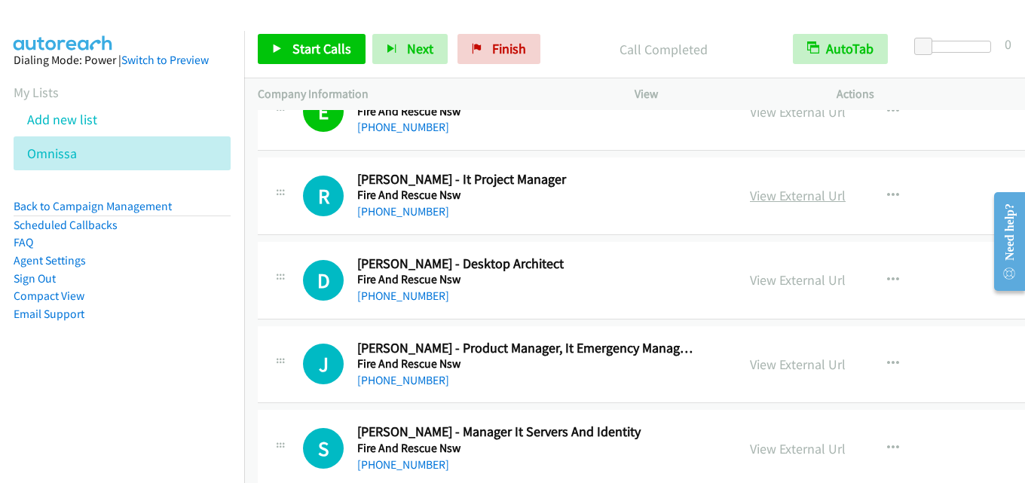
click at [750, 200] on link "View External Url" at bounding box center [798, 195] width 96 height 17
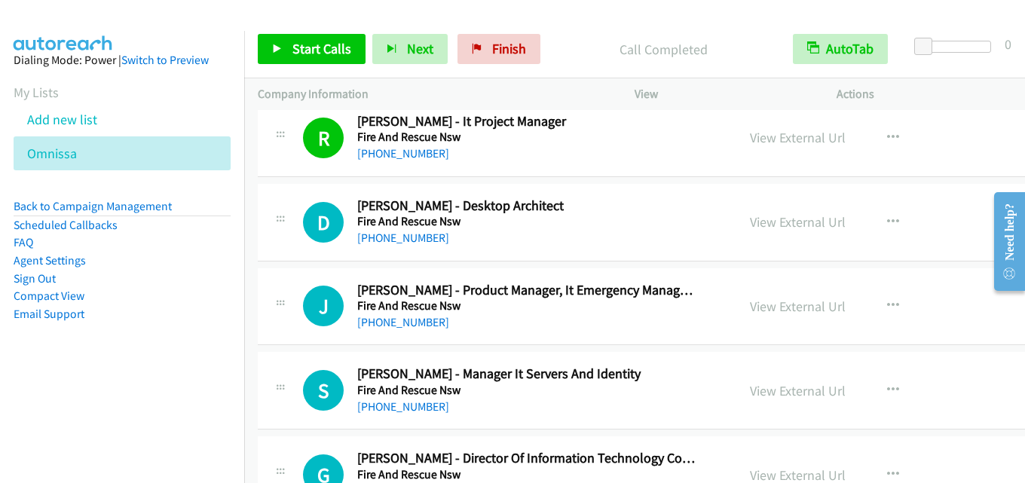
scroll to position [9725, 0]
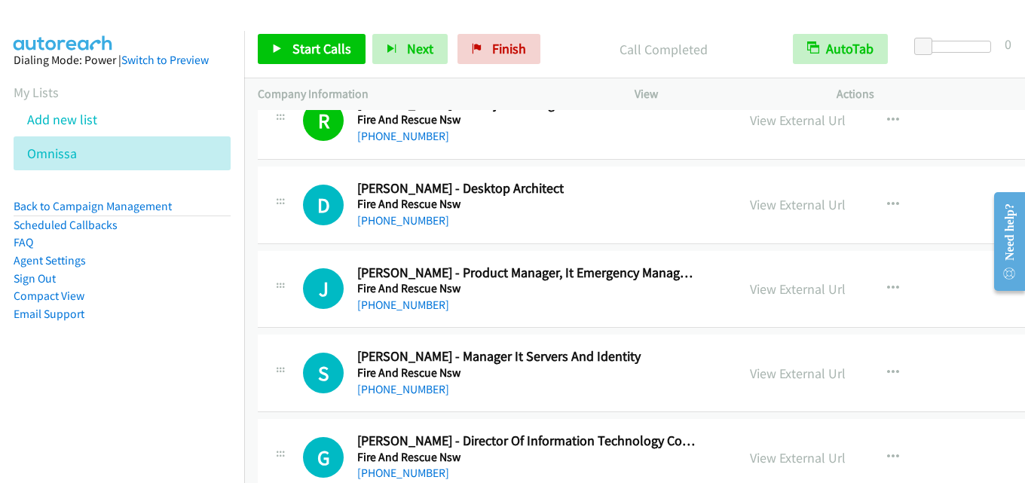
click at [770, 205] on link "View External Url" at bounding box center [798, 204] width 96 height 17
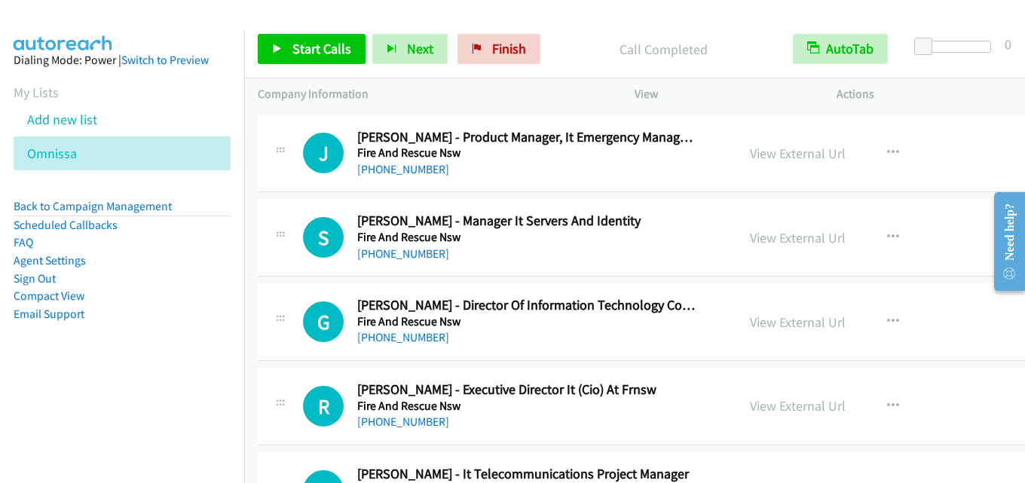
scroll to position [9875, 0]
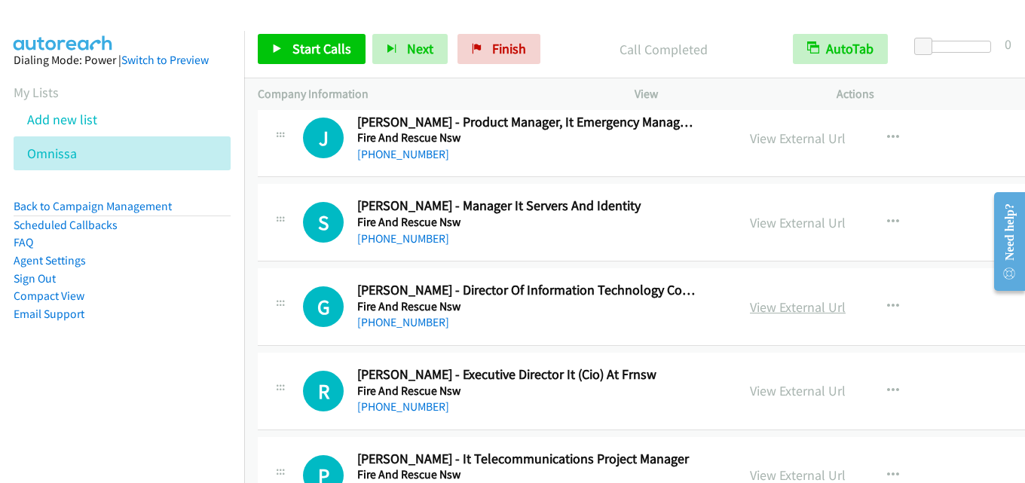
click at [761, 307] on link "View External Url" at bounding box center [798, 307] width 96 height 17
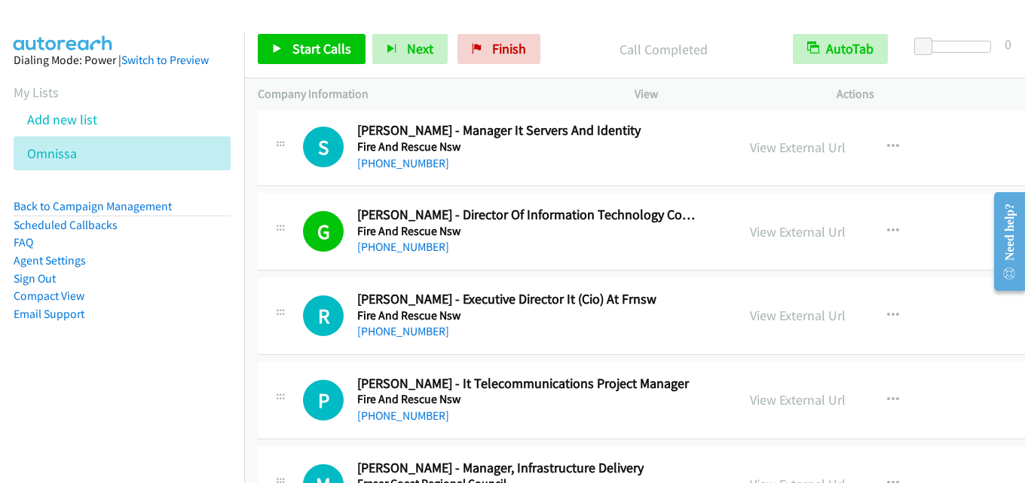
scroll to position [10026, 0]
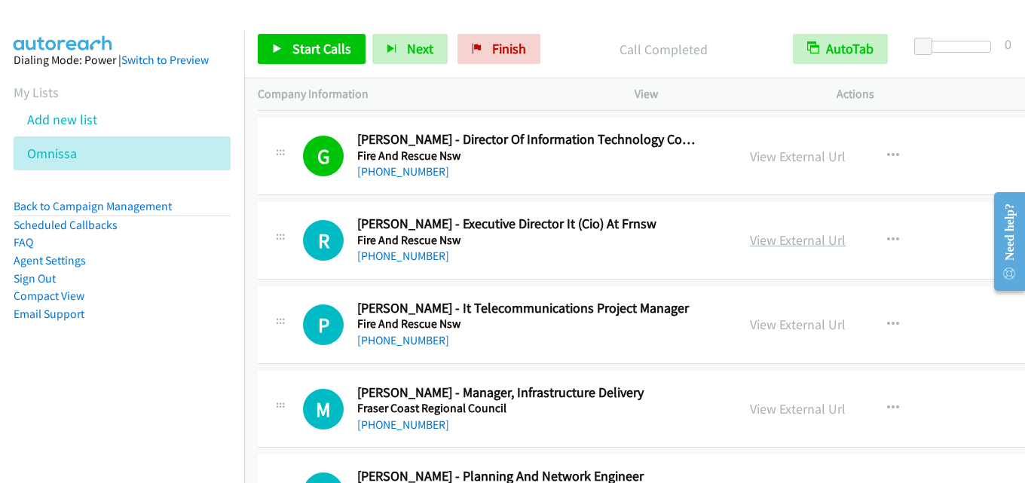
click at [750, 235] on link "View External Url" at bounding box center [798, 239] width 96 height 17
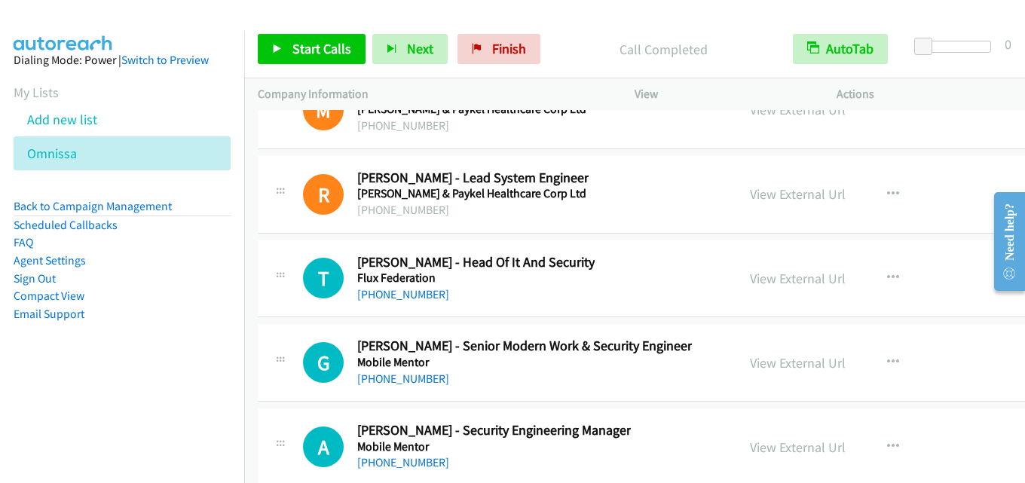
scroll to position [40779, 0]
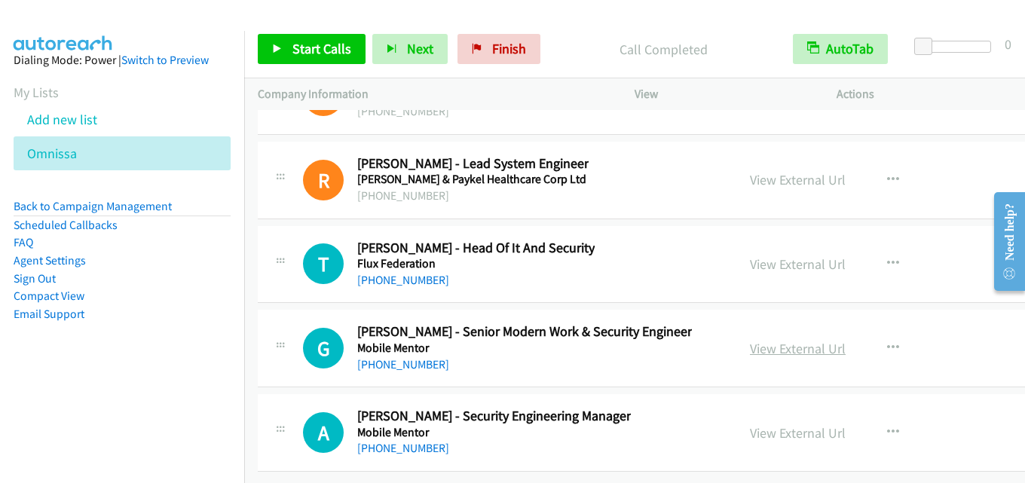
click at [750, 340] on link "View External Url" at bounding box center [798, 348] width 96 height 17
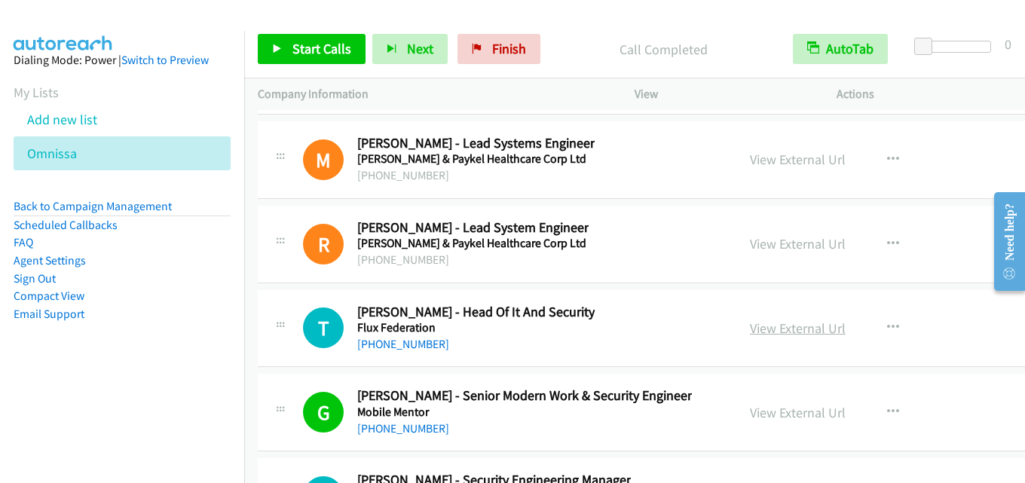
click at [750, 329] on link "View External Url" at bounding box center [798, 328] width 96 height 17
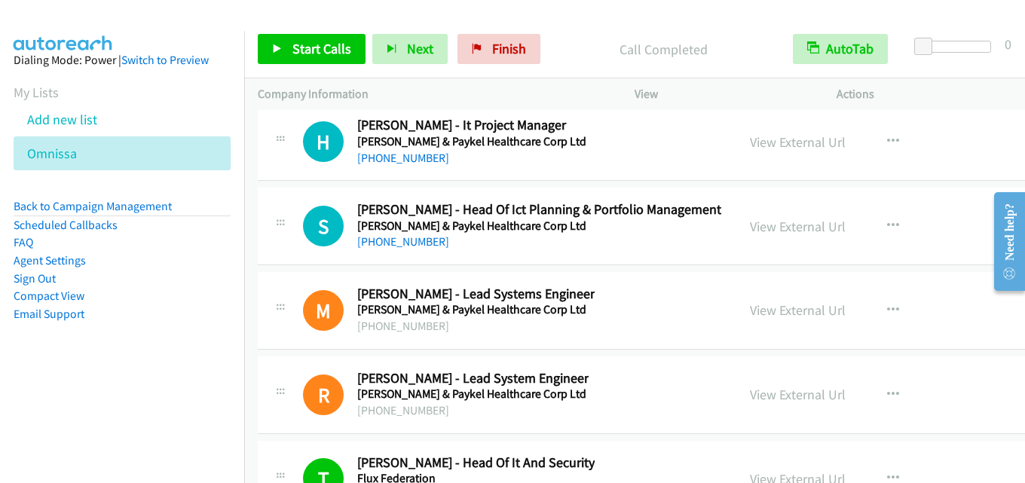
scroll to position [40478, 0]
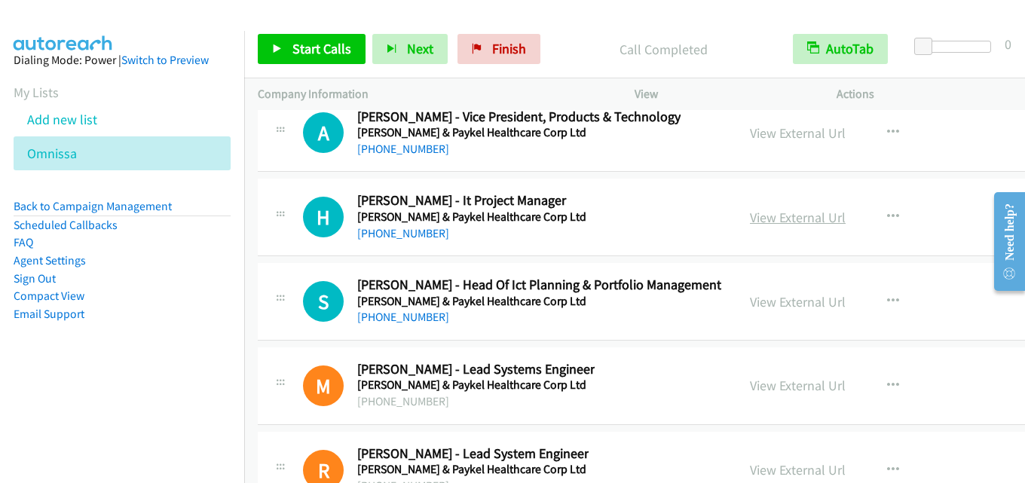
click at [780, 213] on link "View External Url" at bounding box center [798, 217] width 96 height 17
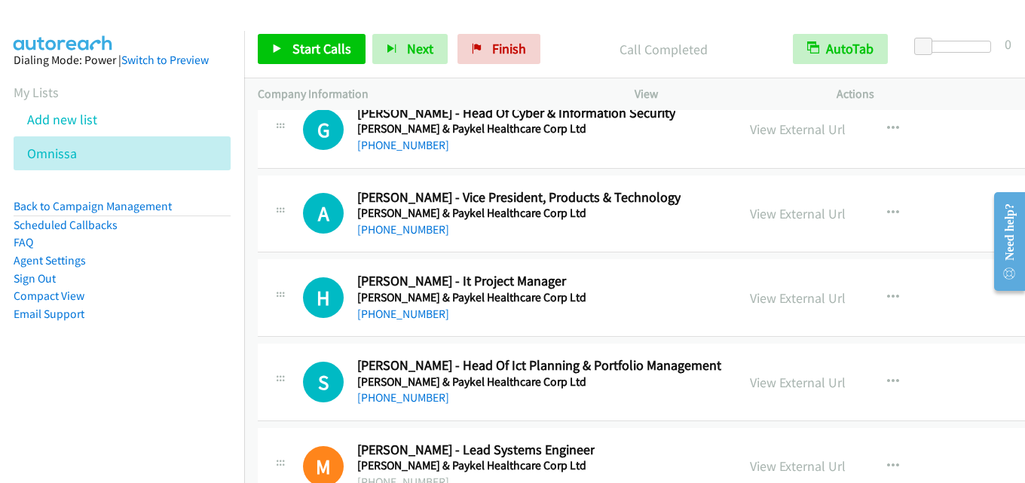
scroll to position [40402, 0]
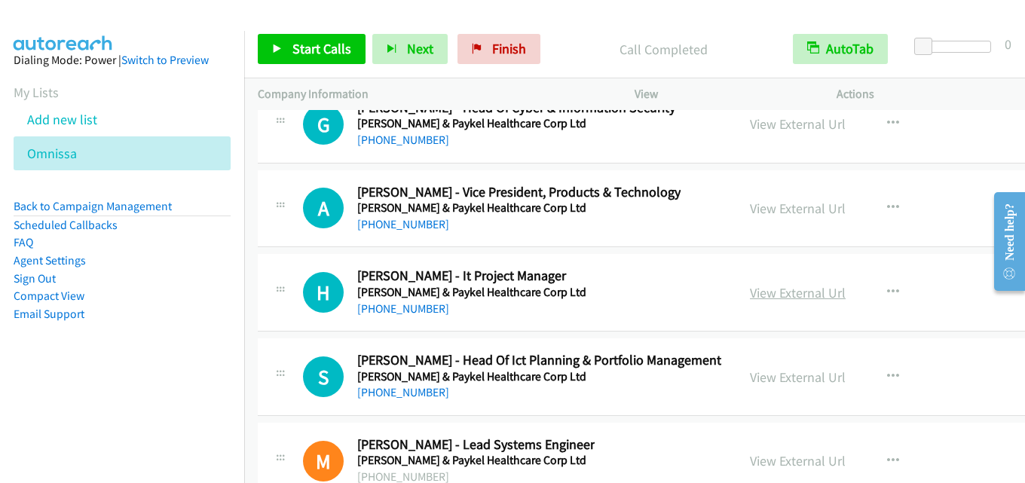
click at [750, 300] on link "View External Url" at bounding box center [798, 292] width 96 height 17
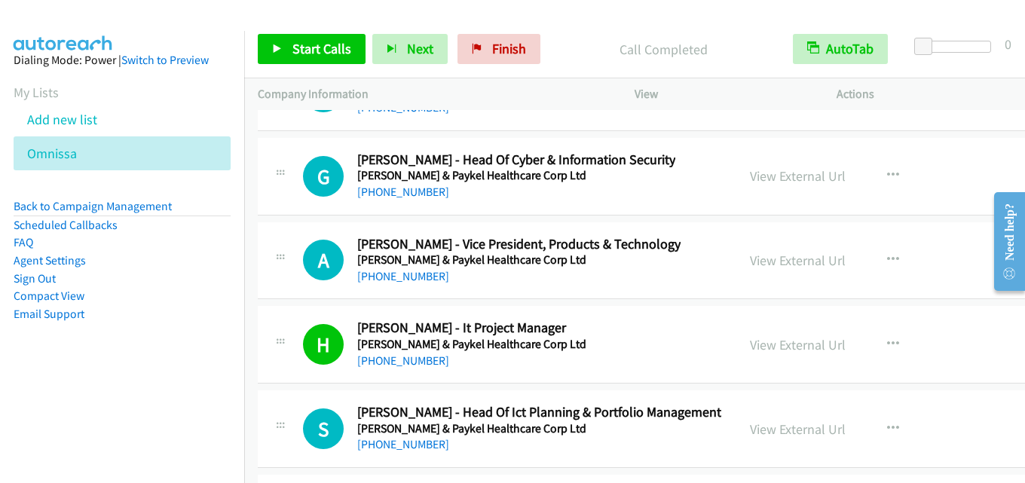
scroll to position [40327, 0]
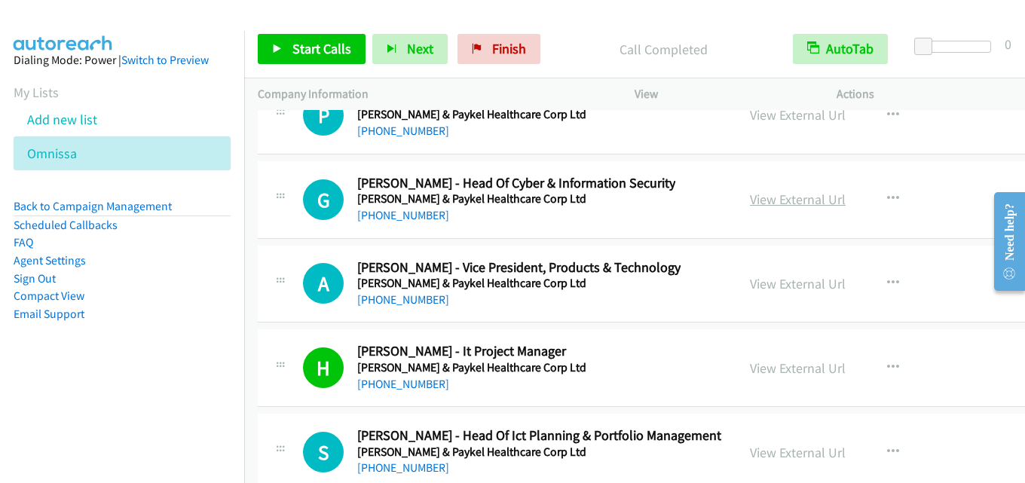
click at [750, 207] on link "View External Url" at bounding box center [798, 199] width 96 height 17
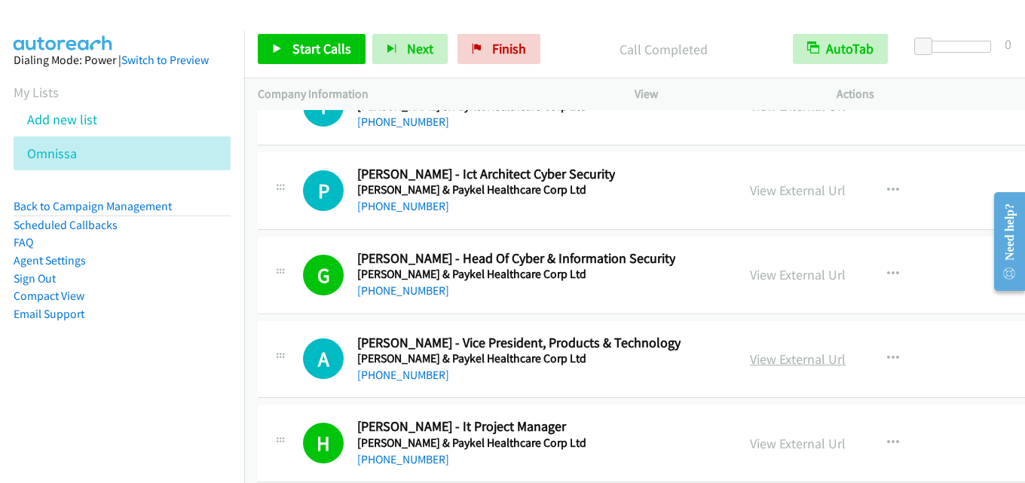
scroll to position [40176, 0]
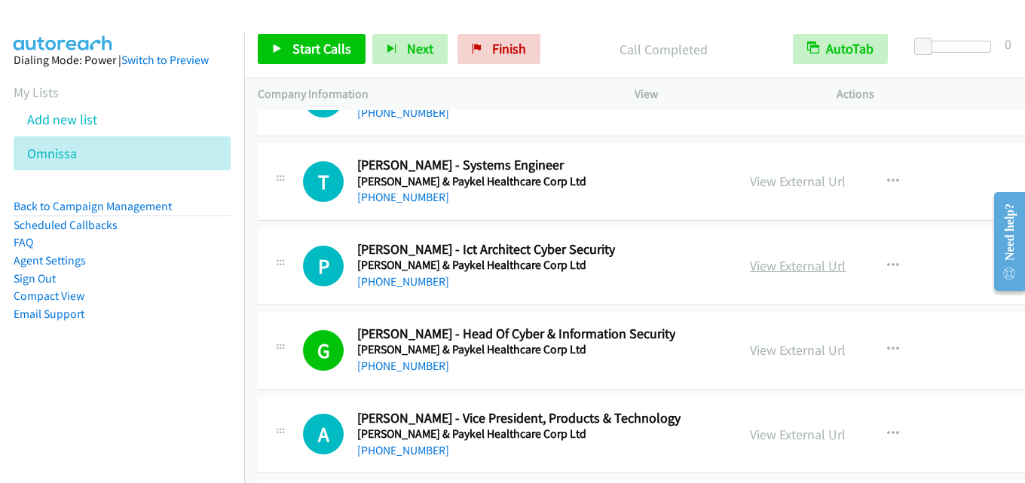
click at [755, 271] on link "View External Url" at bounding box center [798, 265] width 96 height 17
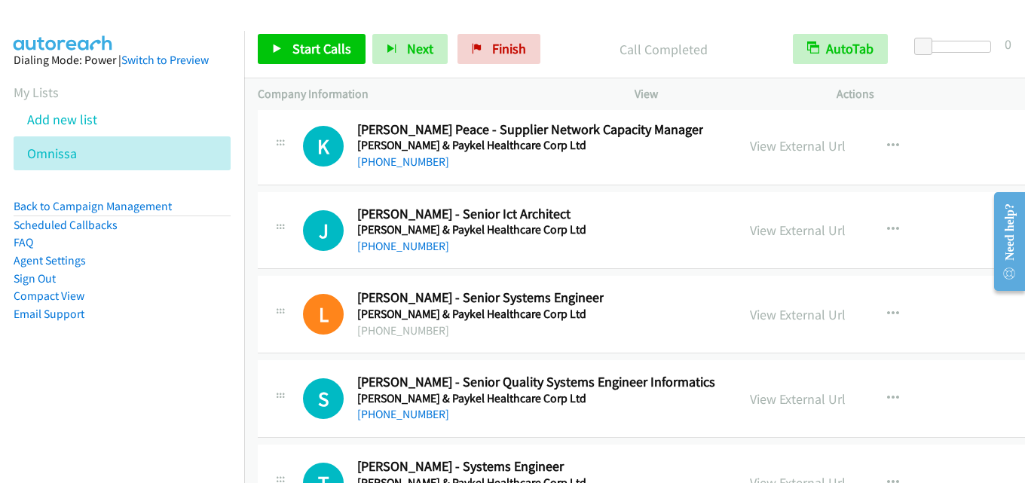
scroll to position [39799, 0]
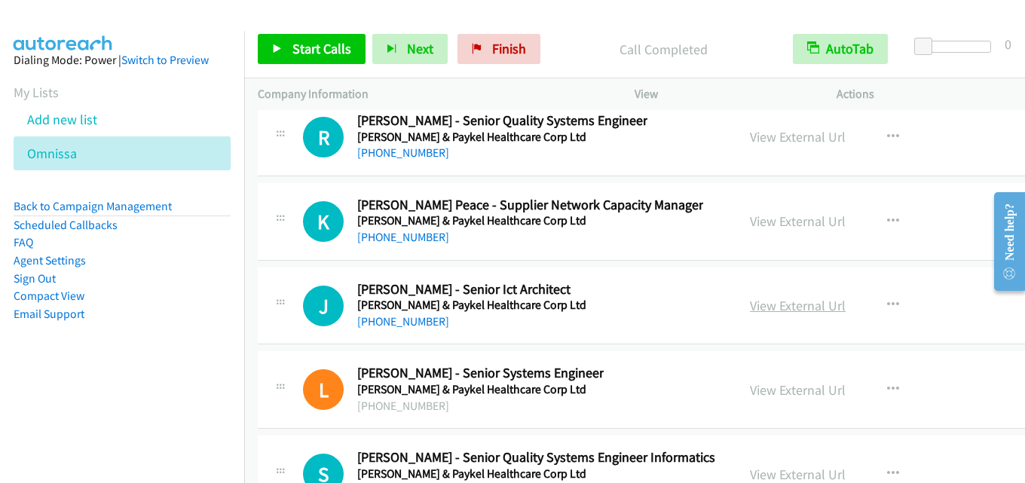
click at [750, 309] on link "View External Url" at bounding box center [798, 305] width 96 height 17
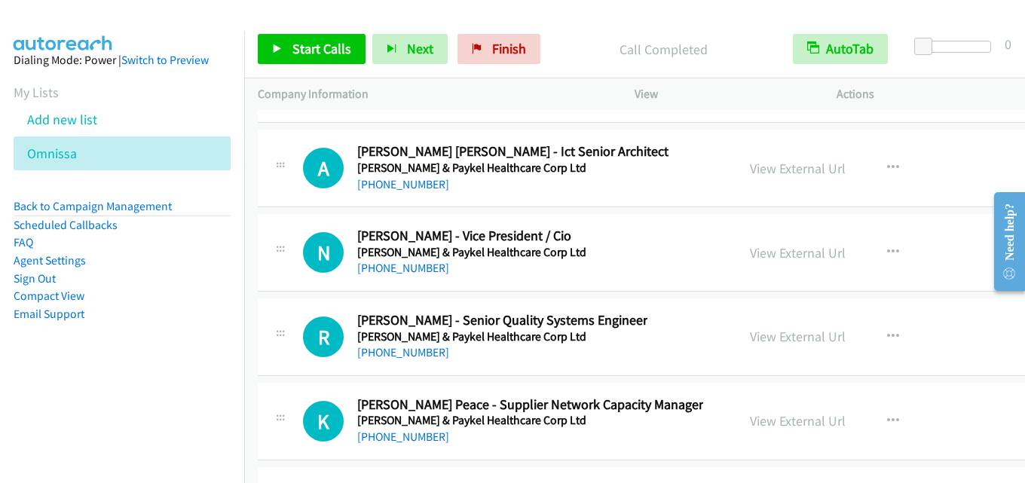
scroll to position [39573, 0]
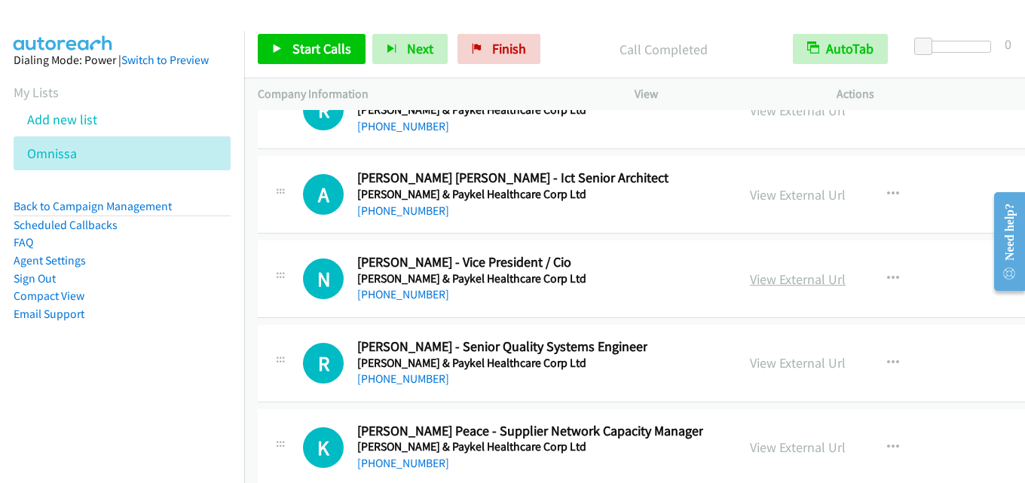
click at [750, 273] on link "View External Url" at bounding box center [798, 279] width 96 height 17
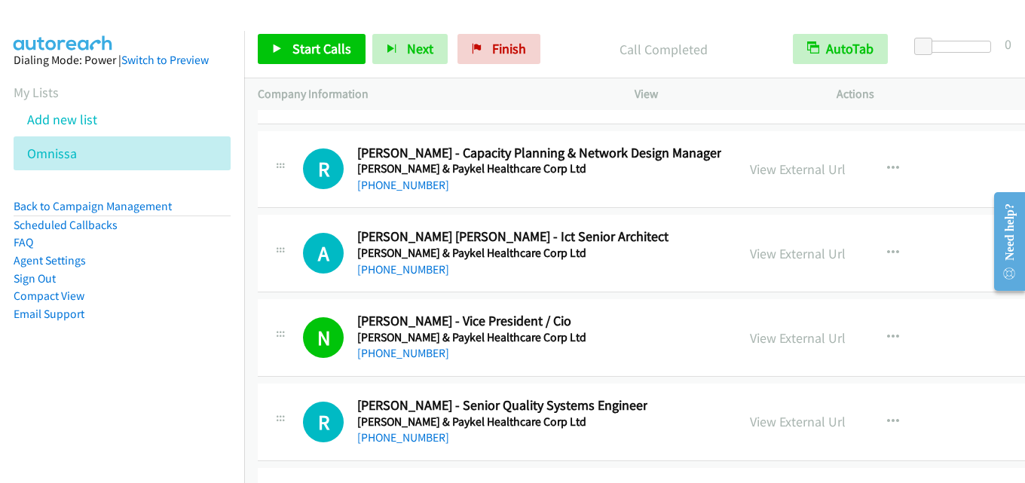
scroll to position [39498, 0]
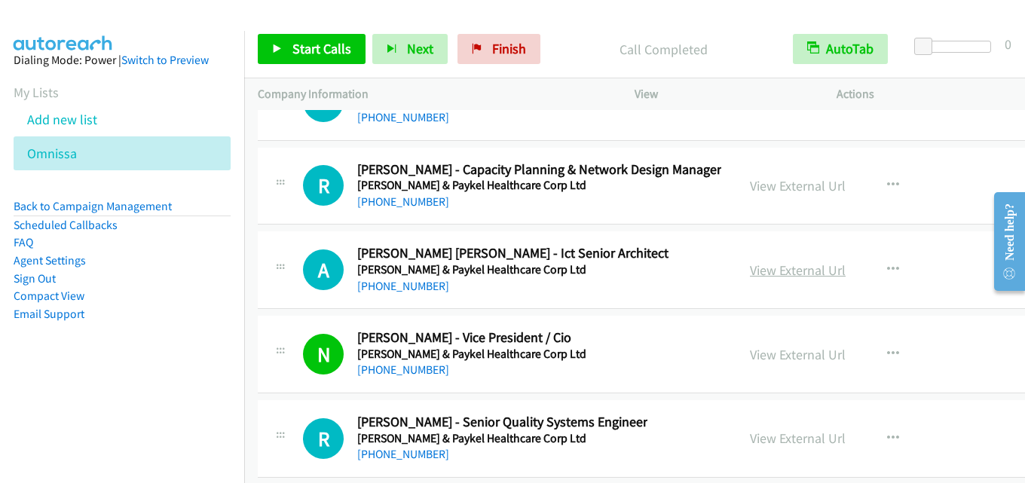
click at [750, 272] on link "View External Url" at bounding box center [798, 270] width 96 height 17
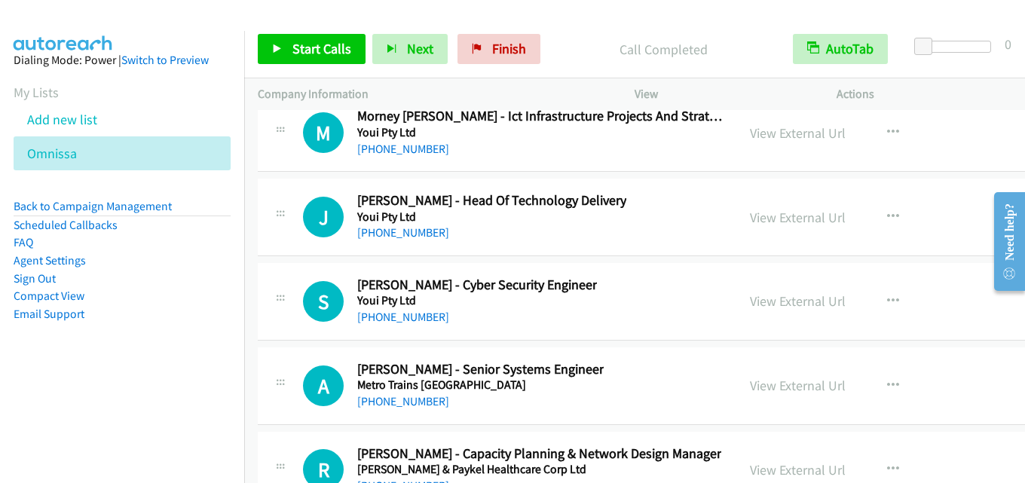
scroll to position [39196, 0]
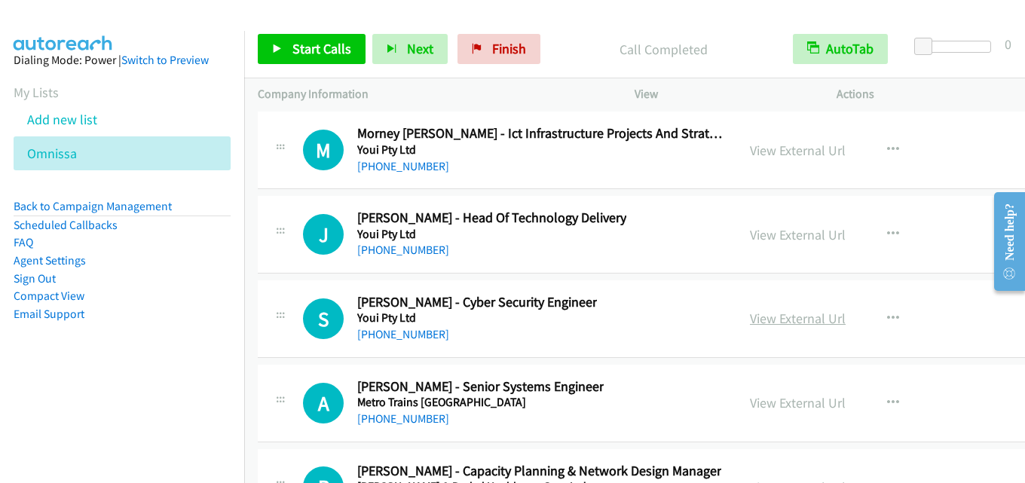
click at [770, 314] on link "View External Url" at bounding box center [798, 318] width 96 height 17
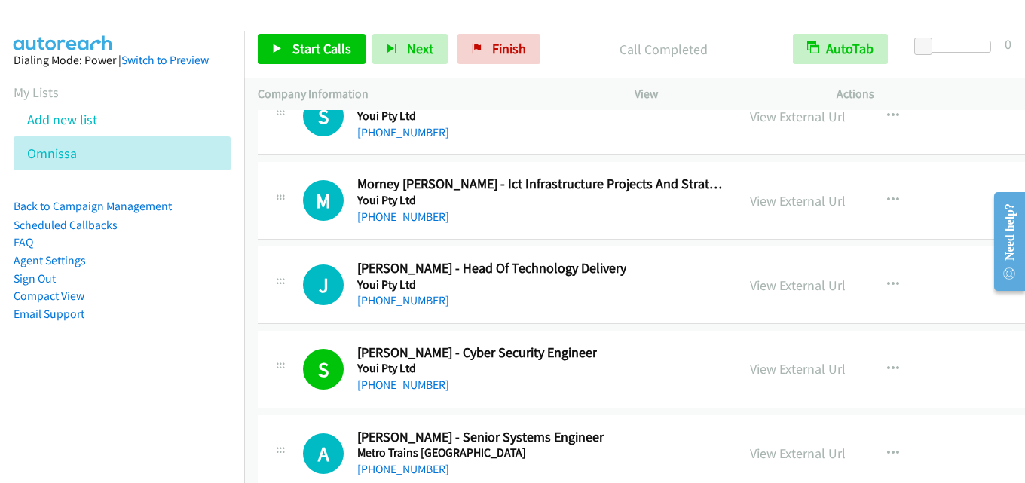
scroll to position [39121, 0]
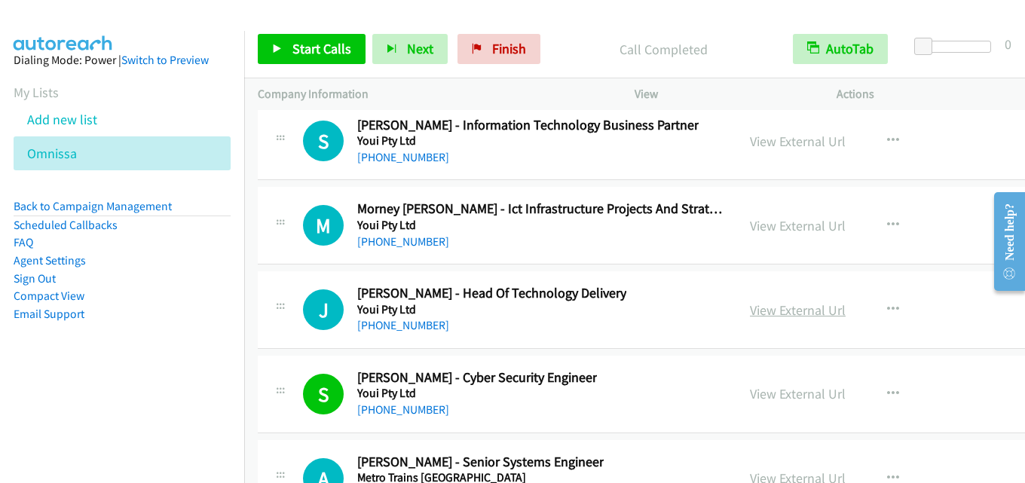
click at [761, 309] on link "View External Url" at bounding box center [798, 310] width 96 height 17
